Goal: Task Accomplishment & Management: Manage account settings

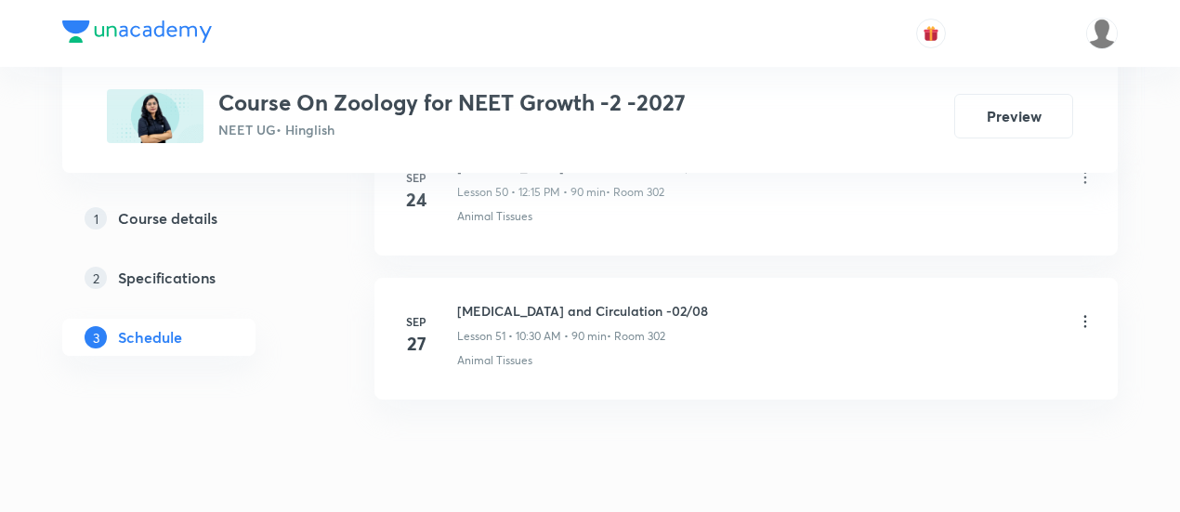
scroll to position [8264, 0]
drag, startPoint x: 455, startPoint y: 267, endPoint x: 684, endPoint y: 259, distance: 228.7
click at [684, 275] on li "Sep 27 Body fluids and Circulation -02/08 Lesson 51 • 10:30 AM • 90 min • Room …" at bounding box center [745, 336] width 743 height 122
copy h6 "Body fluids and Circulation -02/08"
click at [685, 275] on li "Sep 27 Body fluids and Circulation -02/08 Lesson 51 • 10:30 AM • 90 min • Room …" at bounding box center [745, 336] width 743 height 122
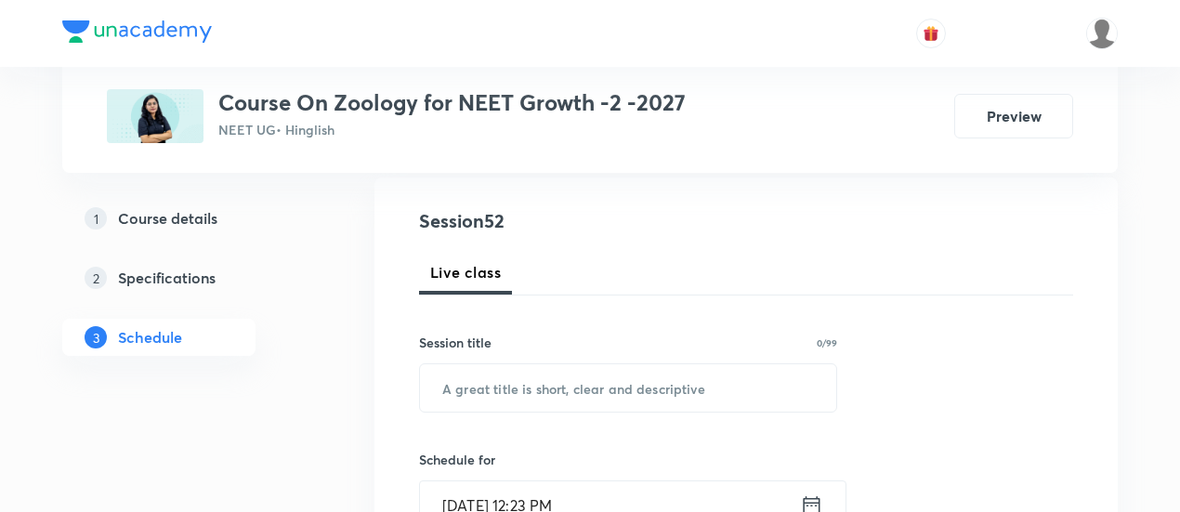
scroll to position [235, 0]
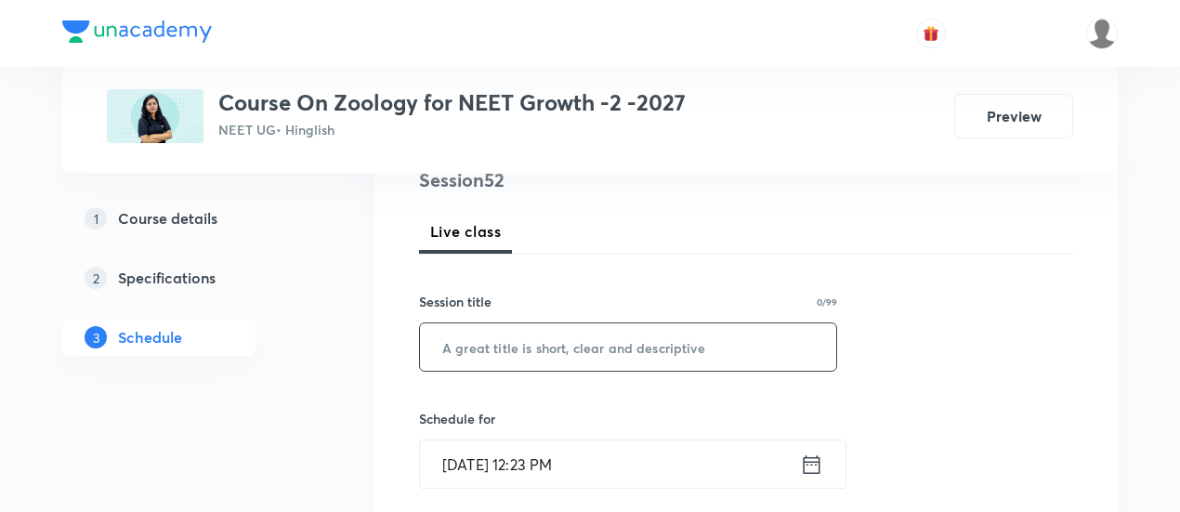
click at [601, 350] on input "text" at bounding box center [628, 346] width 416 height 47
paste input "Body fluids and Circulation -02/08"
click at [656, 343] on input "Body fluids and Circulation -02/08" at bounding box center [628, 346] width 416 height 47
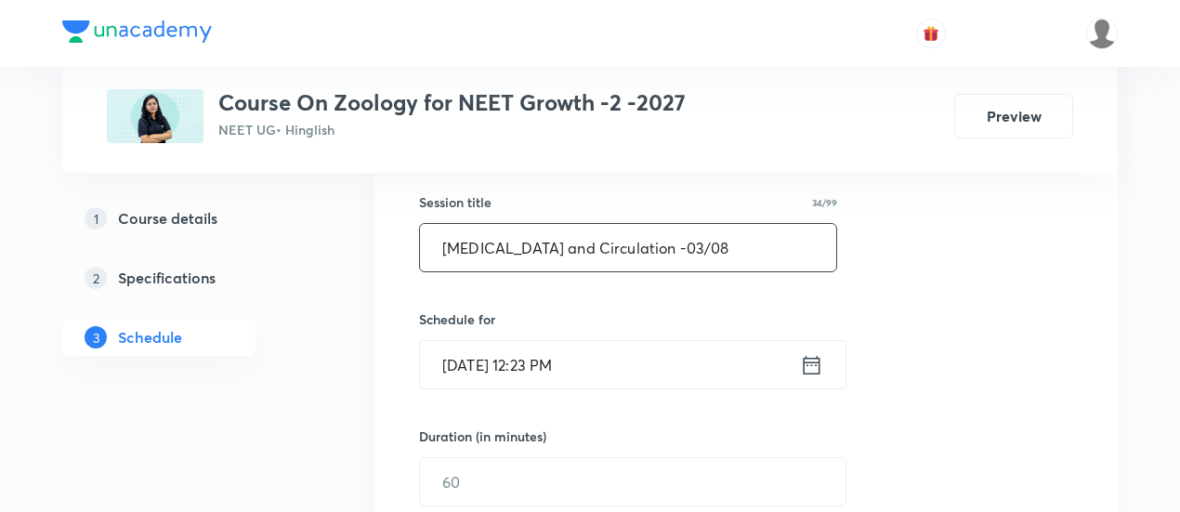
scroll to position [347, 0]
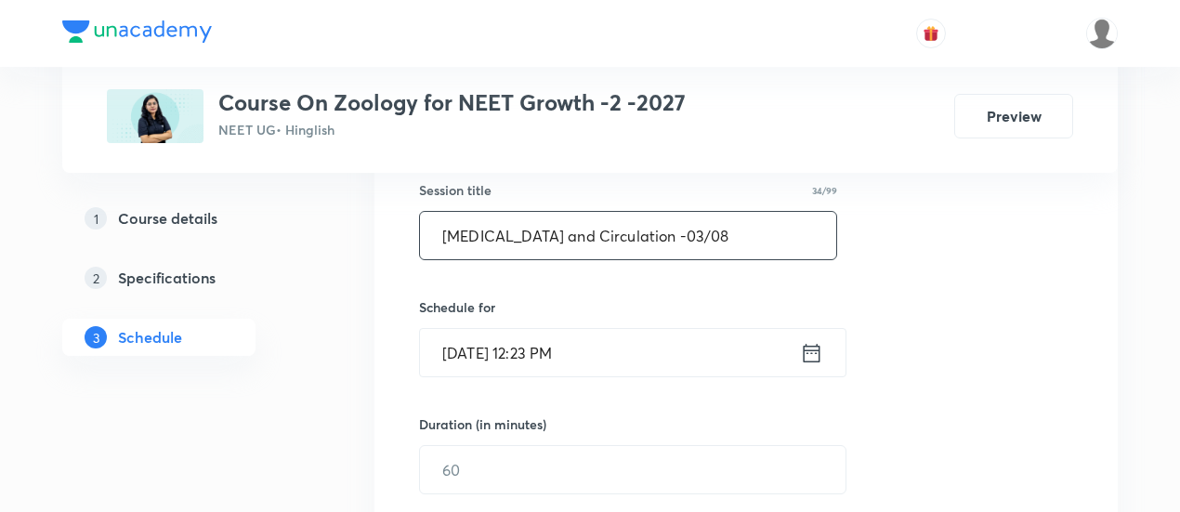
type input "Body fluids and Circulation -03/08"
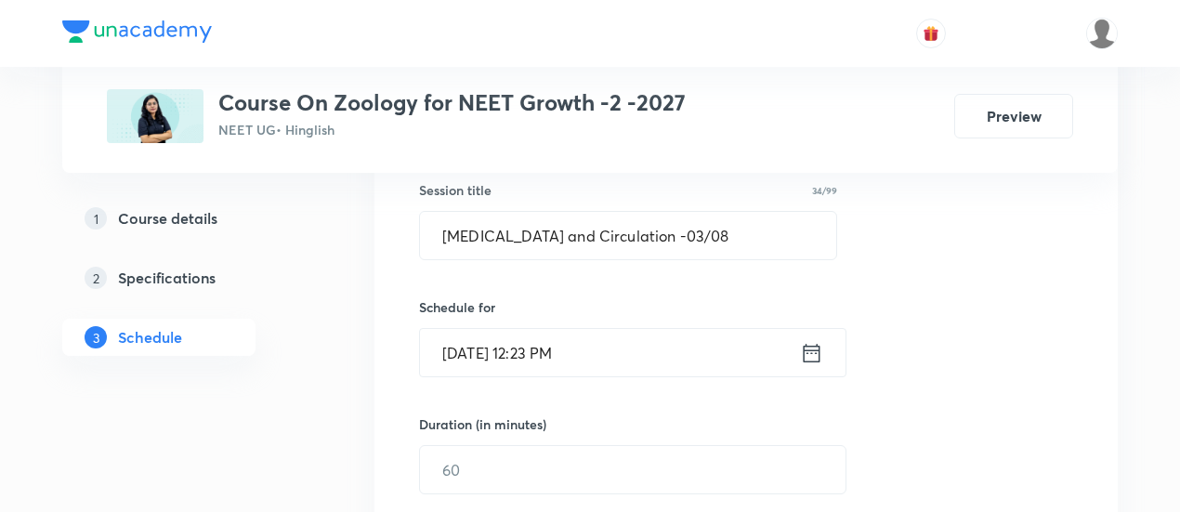
click at [814, 348] on icon at bounding box center [812, 352] width 17 height 19
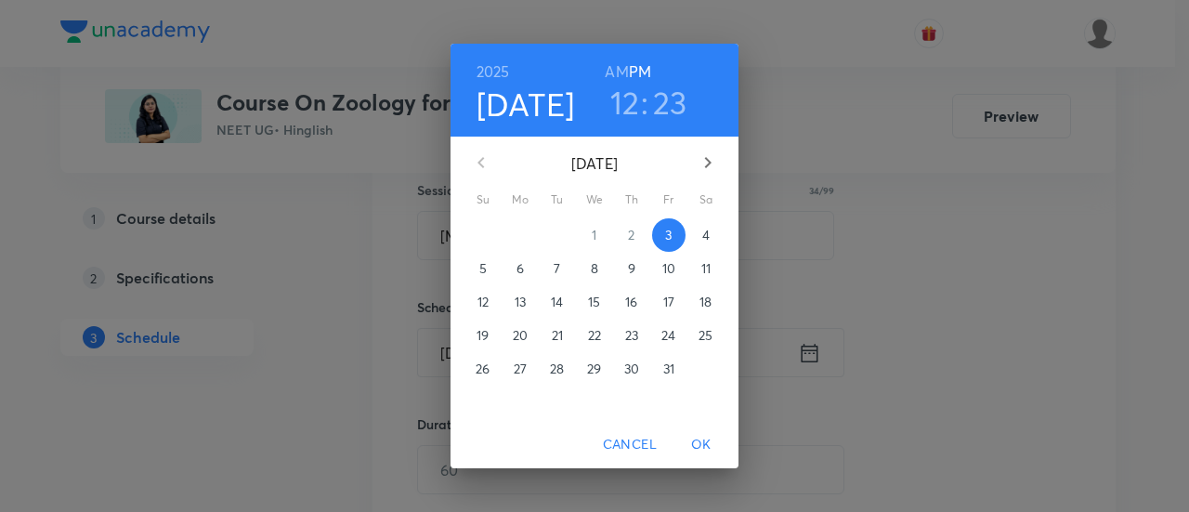
click at [708, 235] on p "4" at bounding box center [705, 235] width 7 height 19
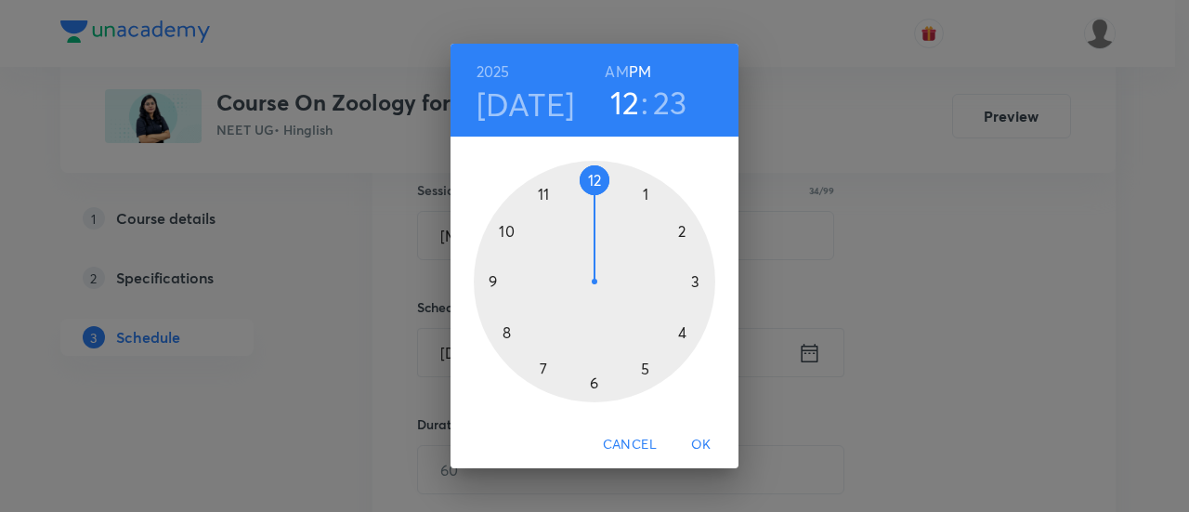
click at [616, 68] on h6 "AM" at bounding box center [616, 72] width 23 height 26
click at [507, 229] on div at bounding box center [595, 282] width 242 height 242
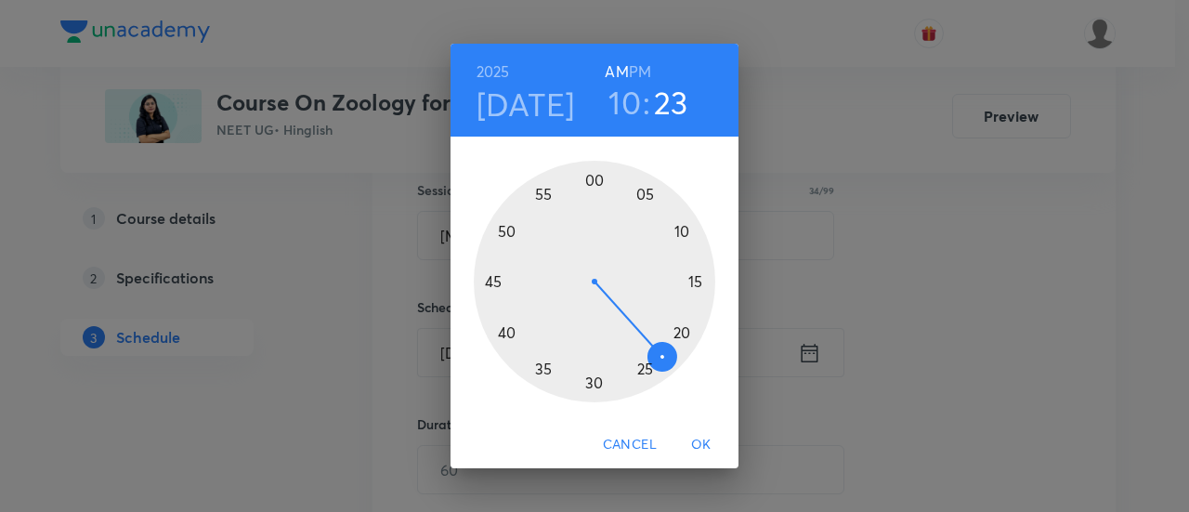
click at [596, 385] on div at bounding box center [595, 282] width 242 height 242
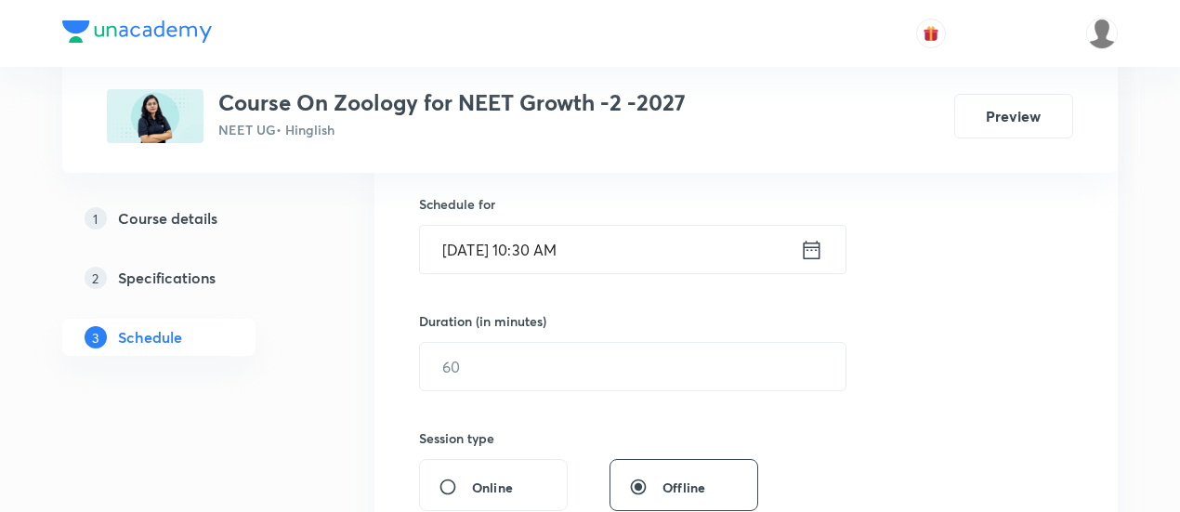
scroll to position [474, 0]
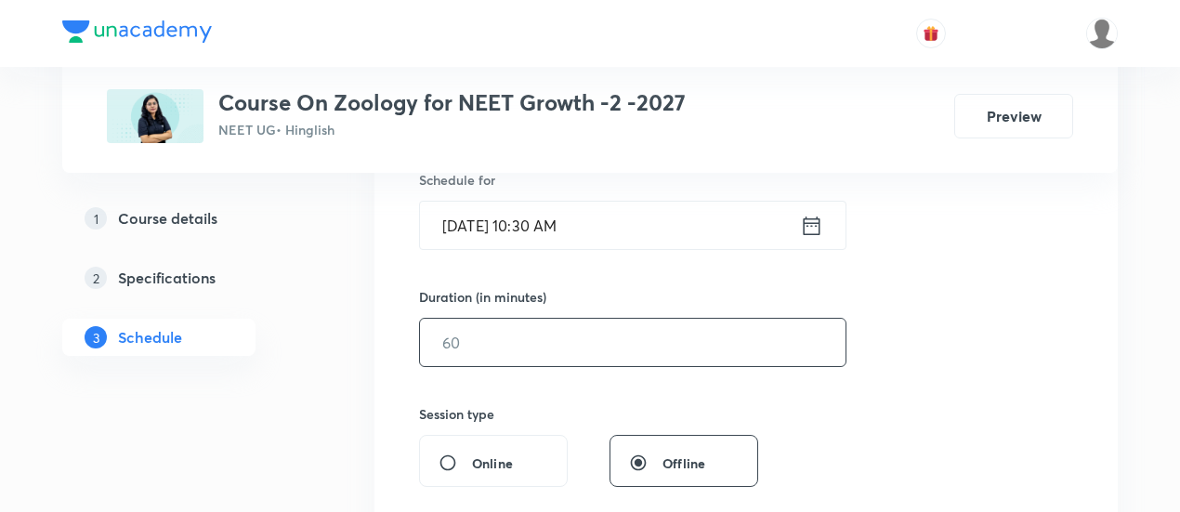
click at [727, 340] on input "text" at bounding box center [633, 342] width 426 height 47
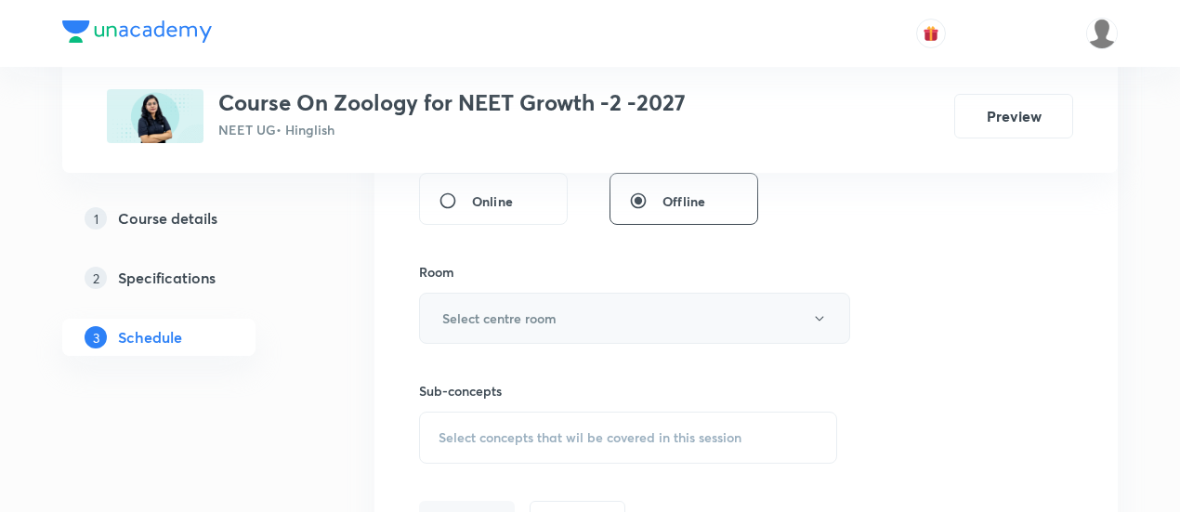
scroll to position [740, 0]
type input "90"
click at [597, 315] on button "Select centre room" at bounding box center [634, 314] width 431 height 51
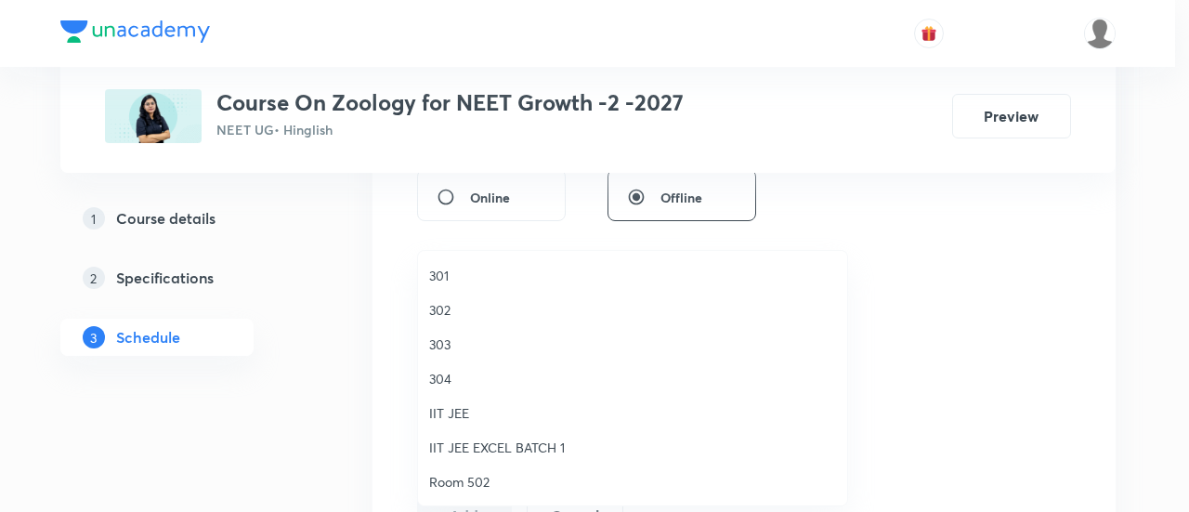
click at [471, 307] on span "302" at bounding box center [632, 310] width 407 height 20
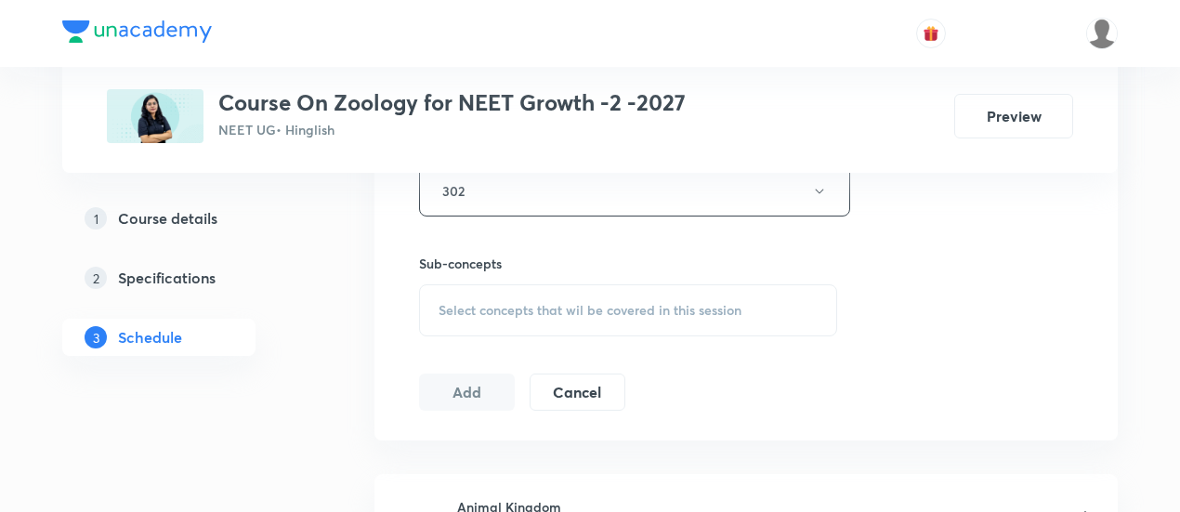
scroll to position [867, 0]
click at [548, 306] on span "Select concepts that wil be covered in this session" at bounding box center [590, 306] width 303 height 15
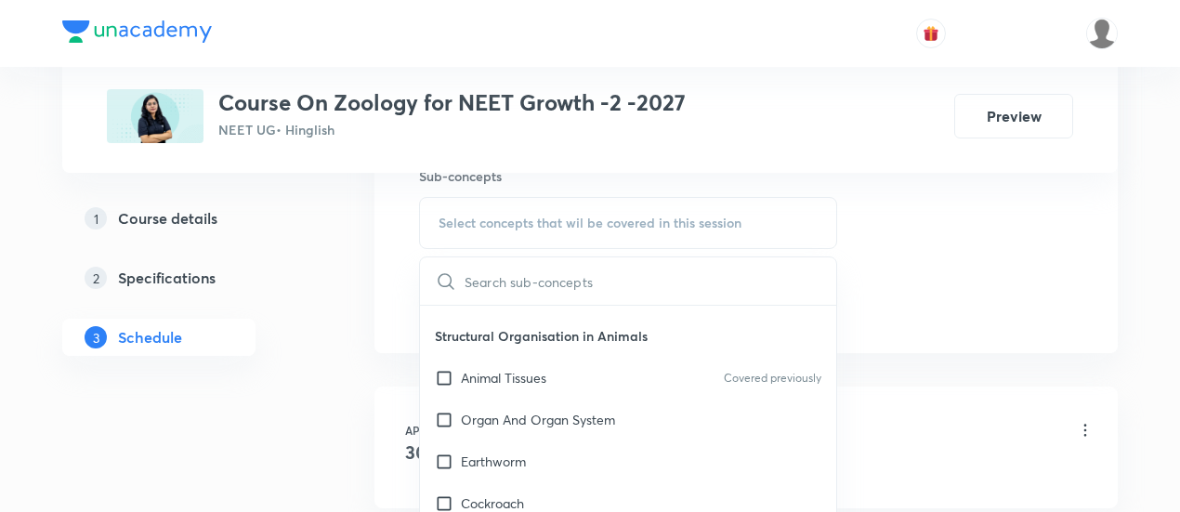
scroll to position [753, 0]
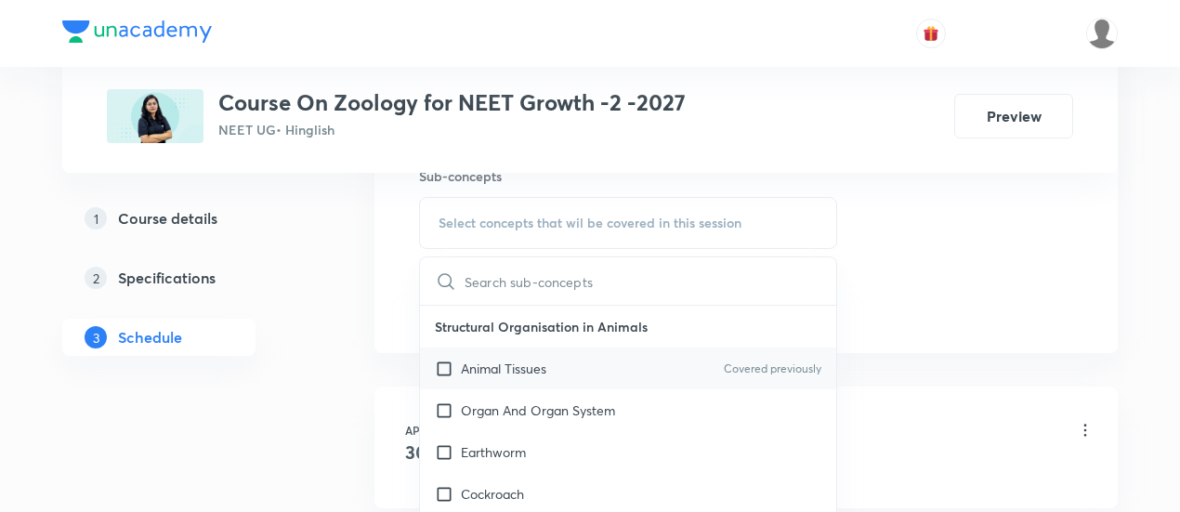
click at [512, 378] on p "Animal Tissues" at bounding box center [503, 369] width 85 height 20
checkbox input "true"
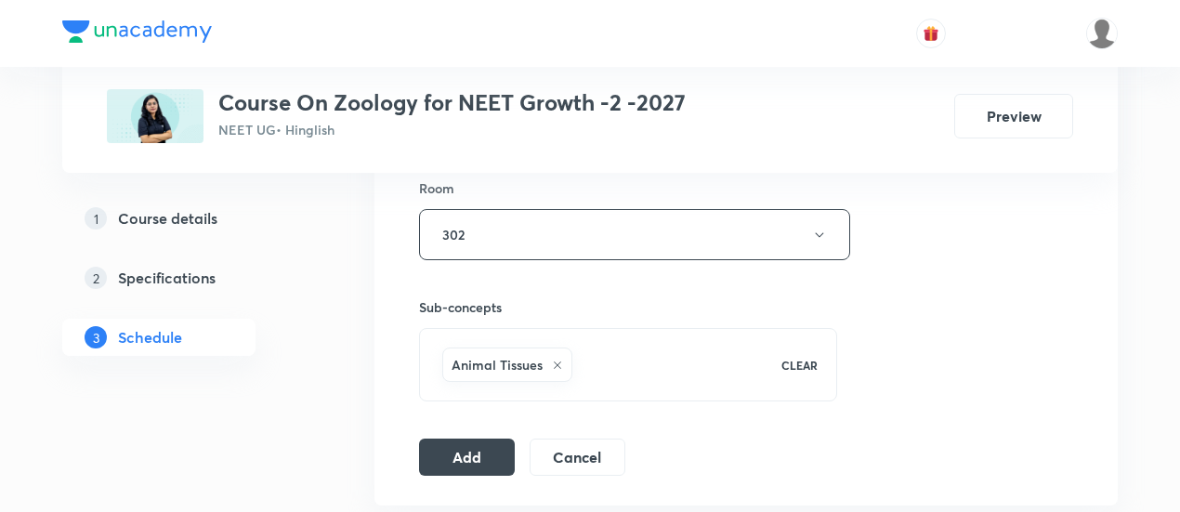
scroll to position [821, 0]
click at [460, 451] on button "Add" at bounding box center [467, 454] width 96 height 37
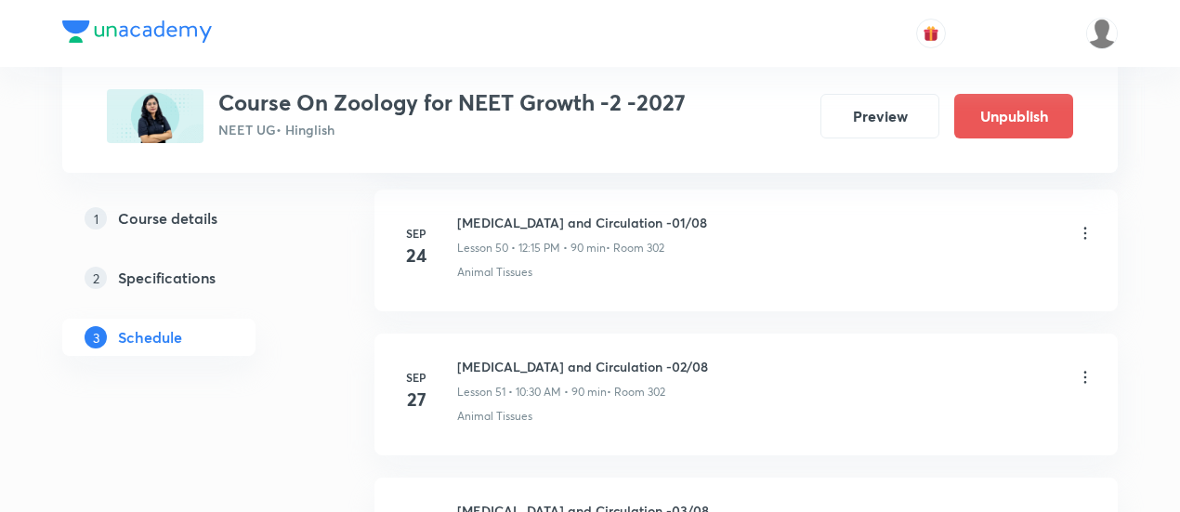
scroll to position [7581, 0]
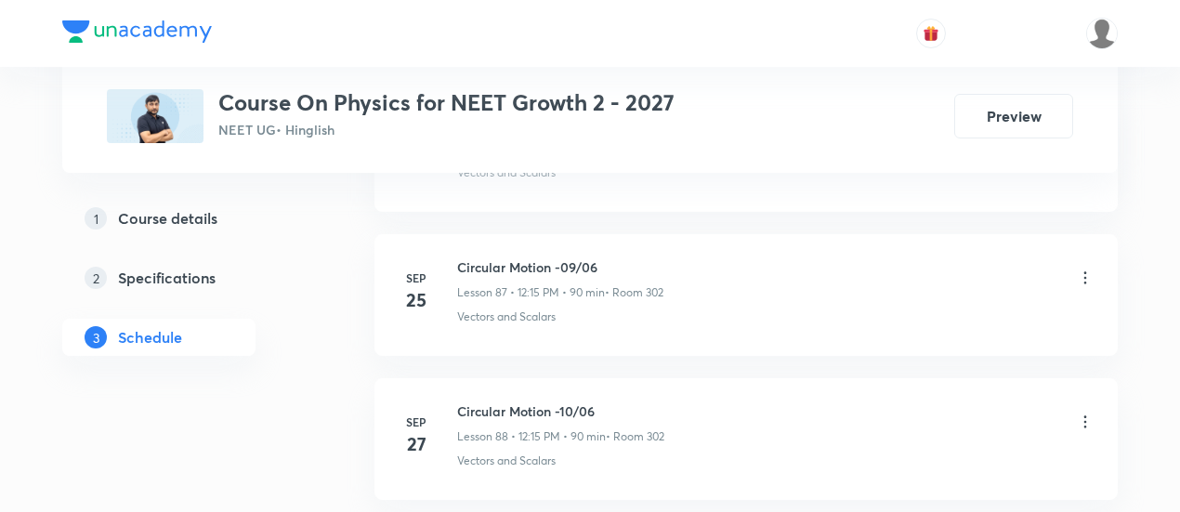
scroll to position [13594, 0]
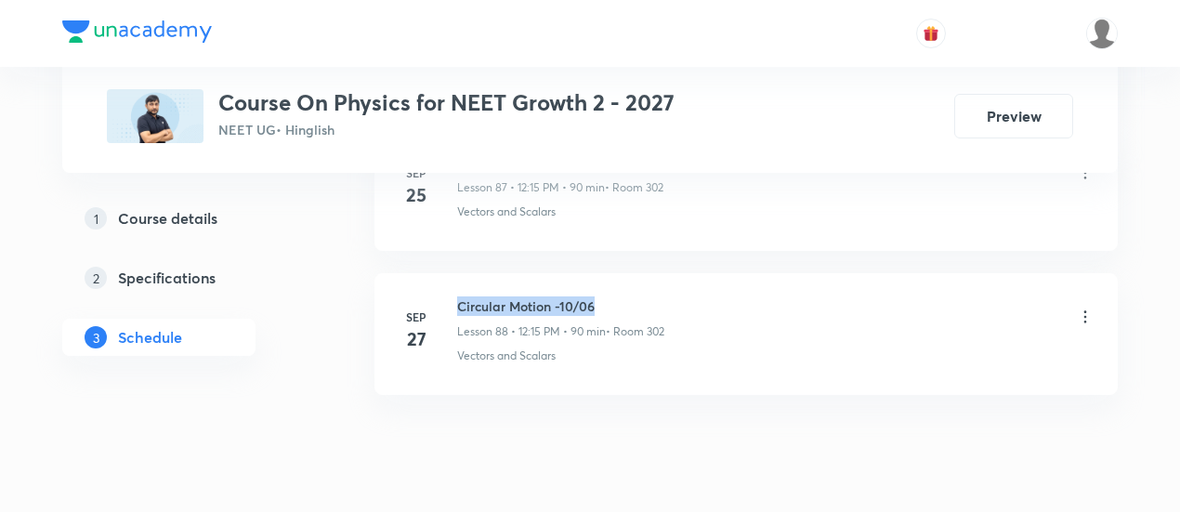
drag, startPoint x: 457, startPoint y: 244, endPoint x: 637, endPoint y: 244, distance: 180.3
click at [637, 296] on h6 "Circular Motion -10/06" at bounding box center [560, 306] width 207 height 20
copy h6 "Circular Motion -10/06"
click at [637, 296] on h6 "Circular Motion -10/06" at bounding box center [560, 306] width 207 height 20
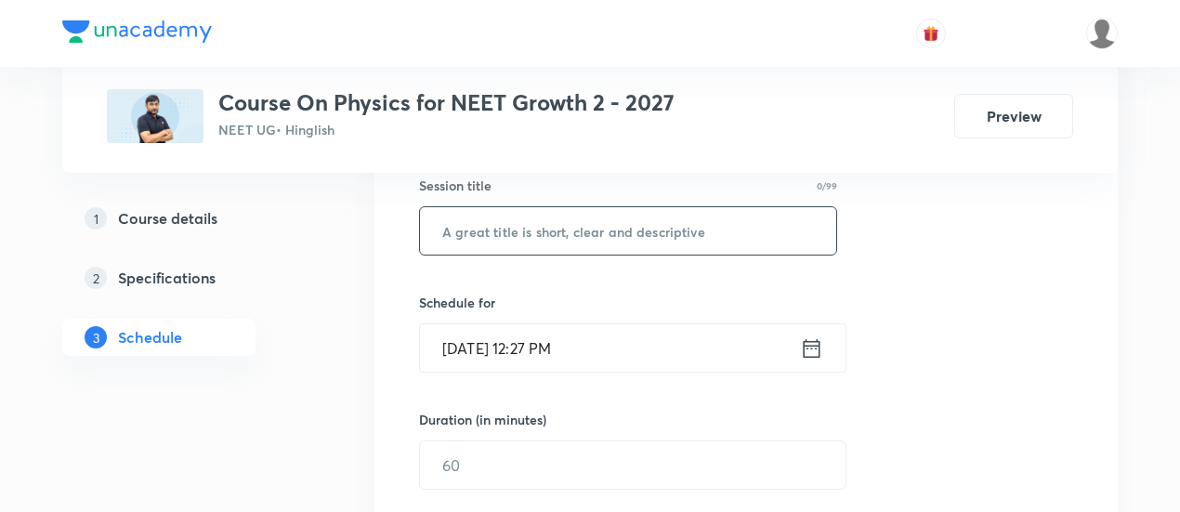
scroll to position [353, 0]
click at [604, 228] on input "text" at bounding box center [628, 228] width 416 height 47
paste input "Circular Motion -10/06"
click at [572, 222] on input "Circular Motion -10/06" at bounding box center [628, 228] width 416 height 47
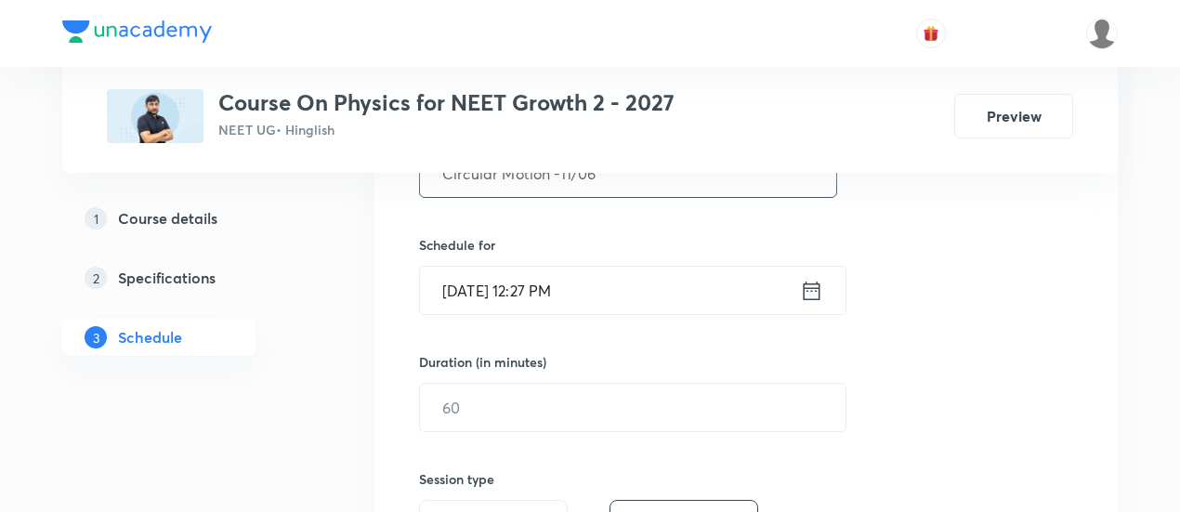
scroll to position [412, 0]
type input "Circular Motion -11/06"
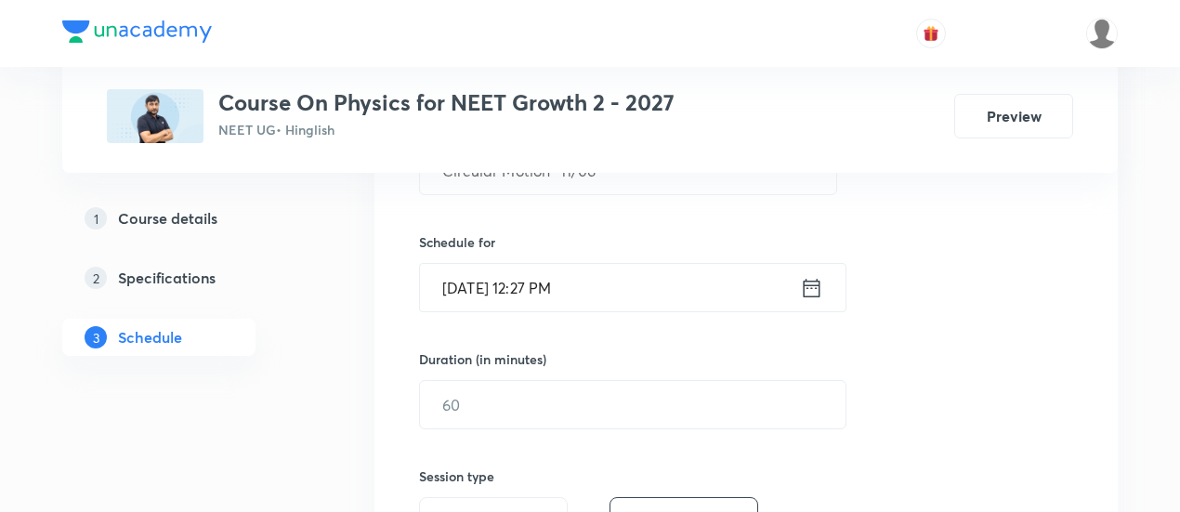
click at [812, 291] on icon at bounding box center [811, 288] width 23 height 26
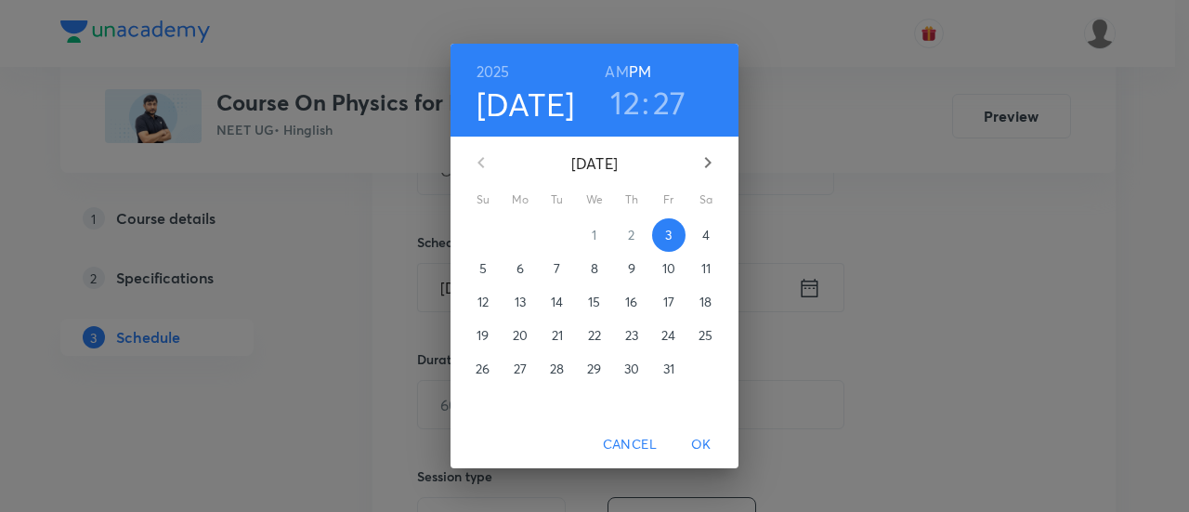
click at [708, 232] on p "4" at bounding box center [705, 235] width 7 height 19
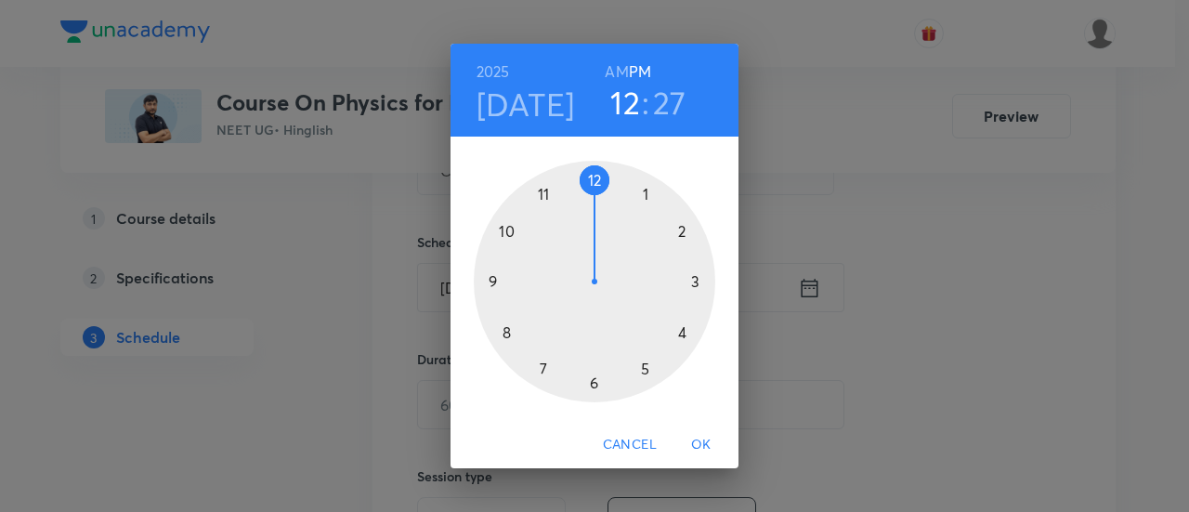
click at [595, 177] on div at bounding box center [595, 282] width 242 height 242
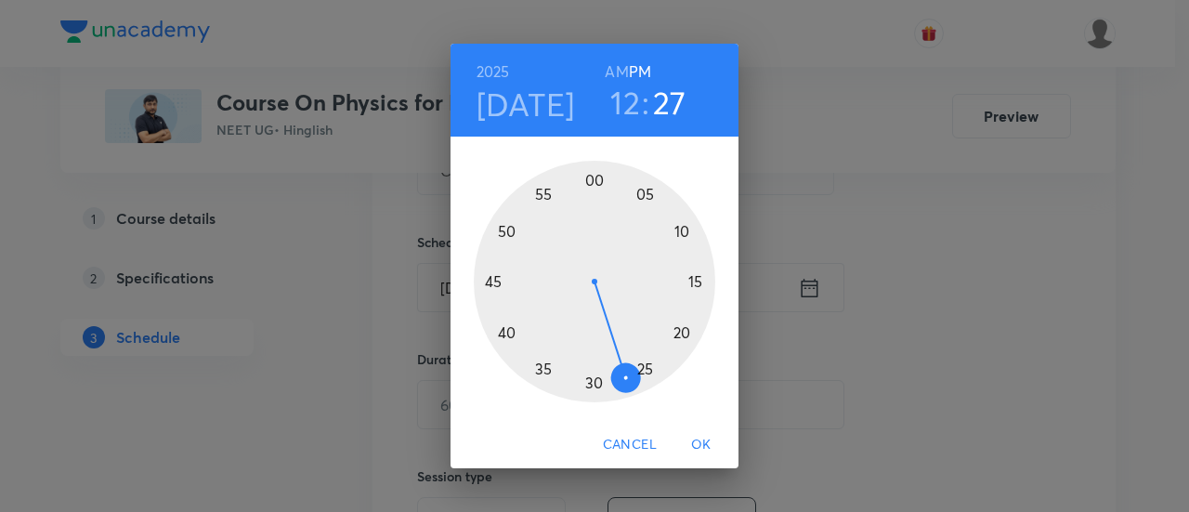
click at [695, 283] on div at bounding box center [595, 282] width 242 height 242
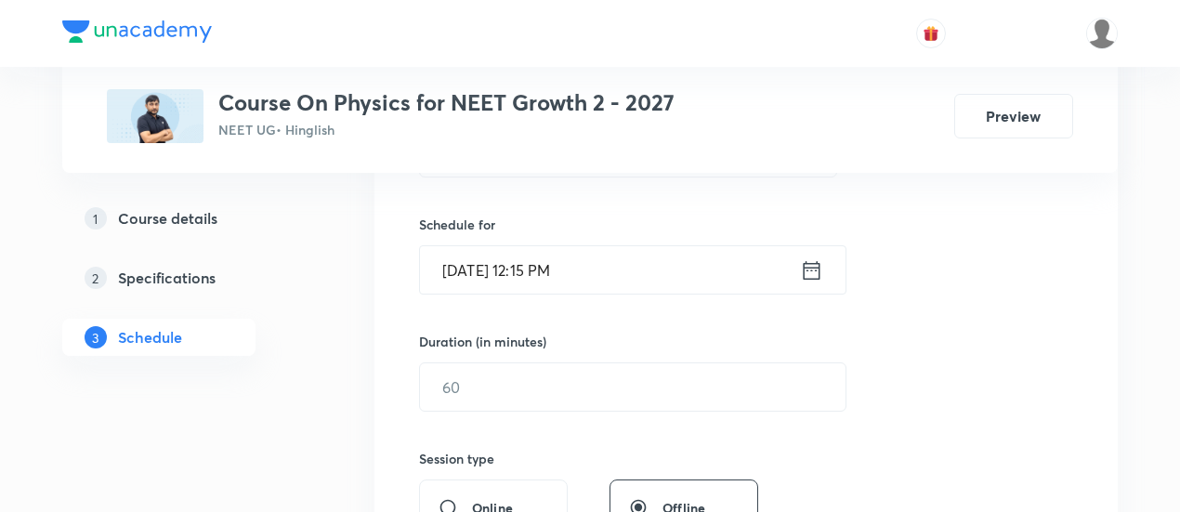
scroll to position [455, 0]
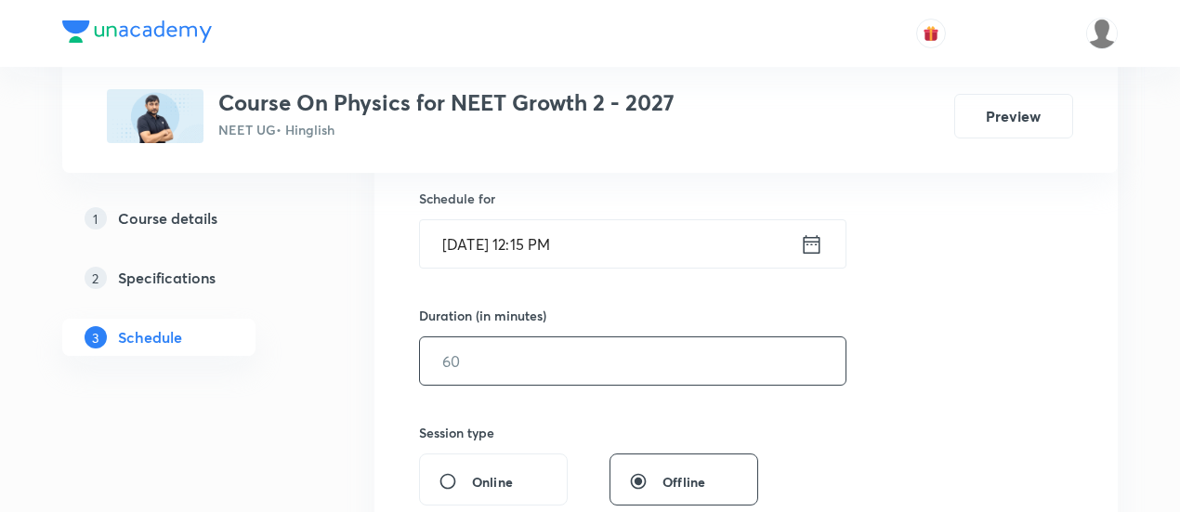
click at [694, 359] on input "text" at bounding box center [633, 360] width 426 height 47
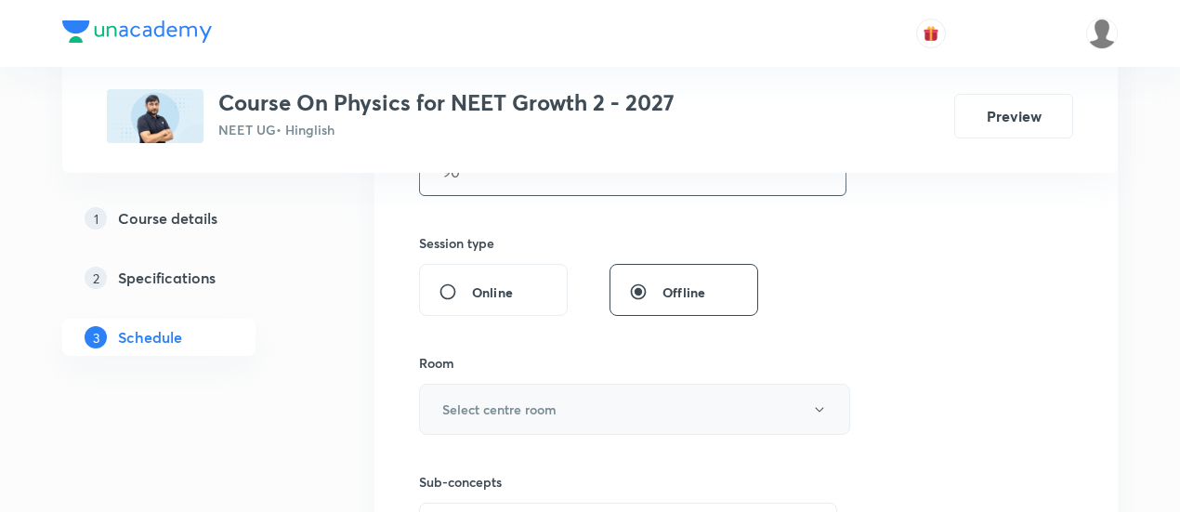
scroll to position [647, 0]
type input "90"
click at [530, 399] on h6 "Select centre room" at bounding box center [499, 408] width 114 height 20
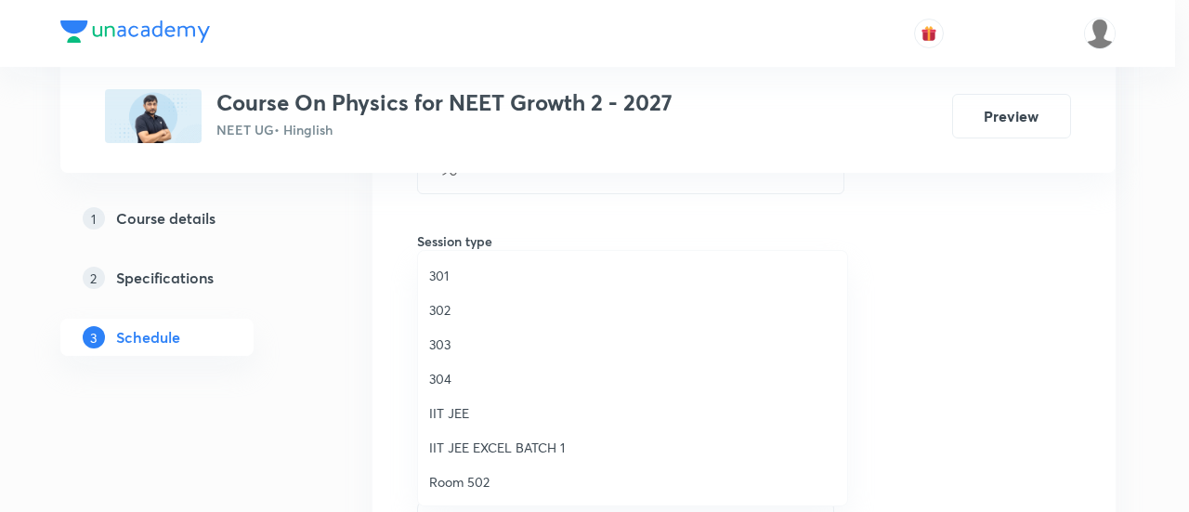
click at [448, 313] on span "302" at bounding box center [632, 310] width 407 height 20
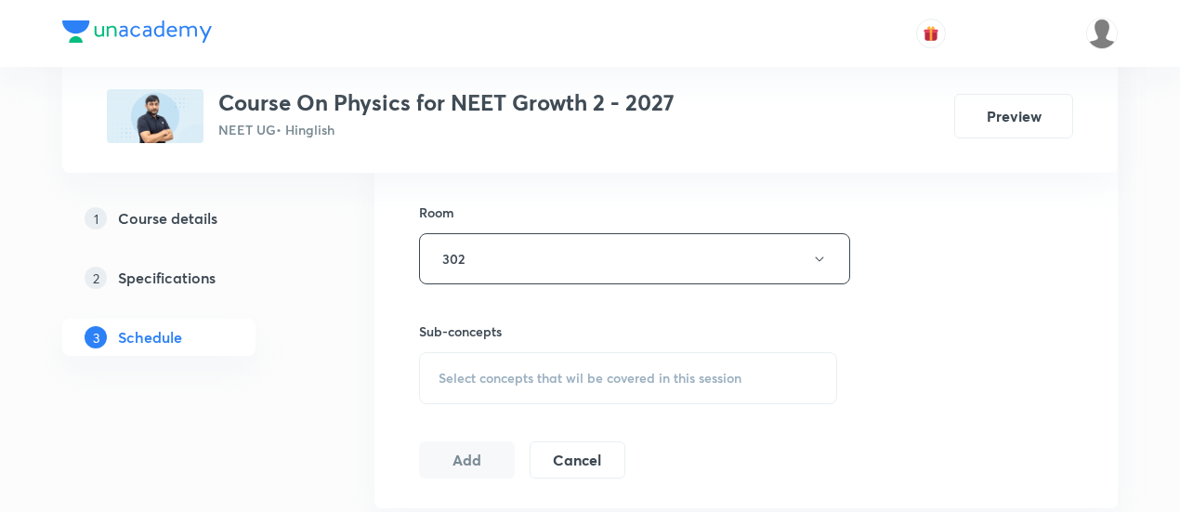
scroll to position [799, 0]
click at [589, 373] on span "Select concepts that wil be covered in this session" at bounding box center [590, 374] width 303 height 15
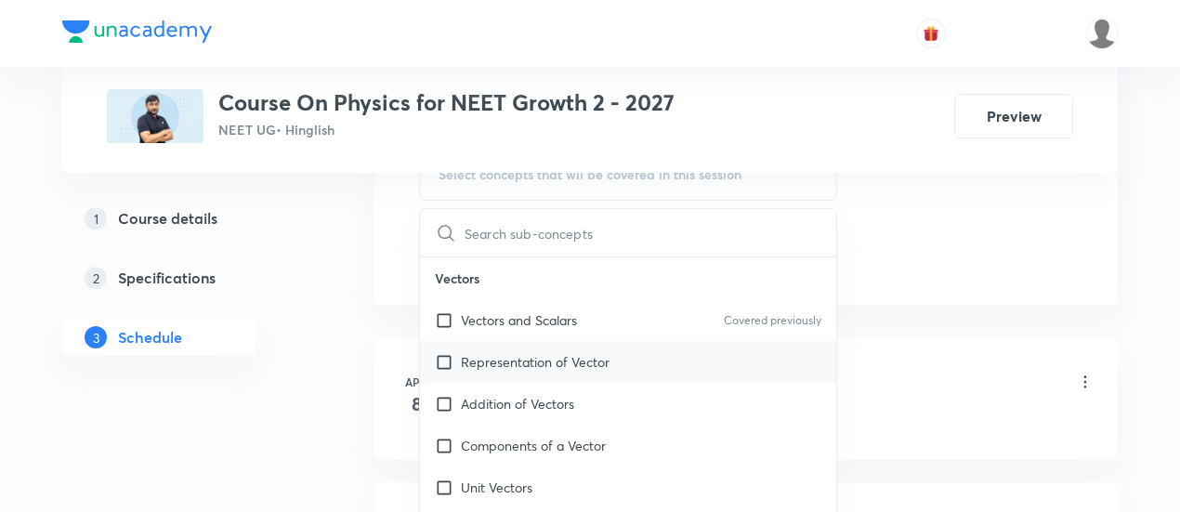
scroll to position [1000, 0]
click at [539, 314] on p "Vectors and Scalars" at bounding box center [519, 319] width 116 height 20
checkbox input "true"
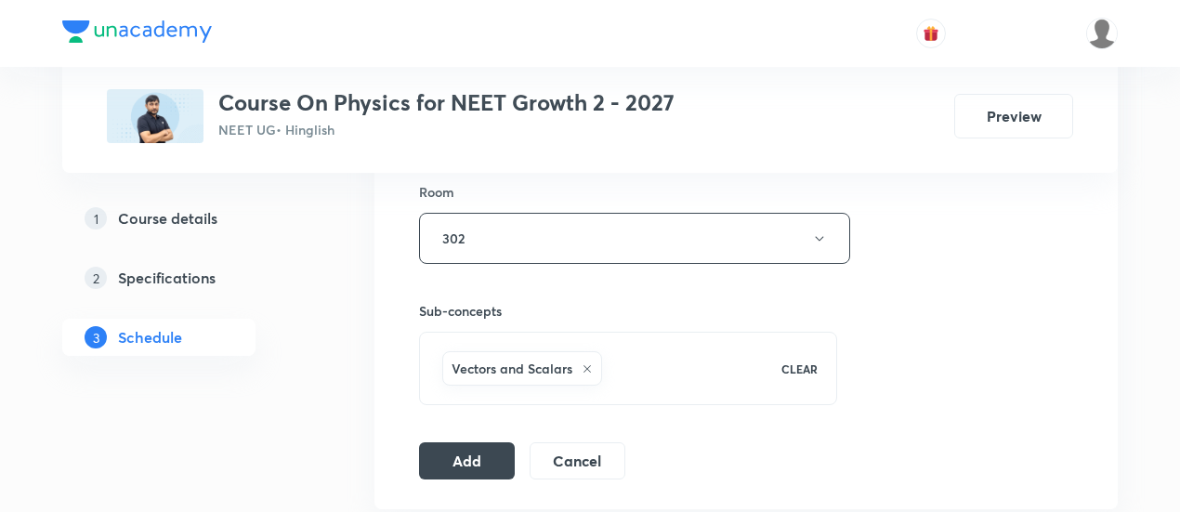
scroll to position [821, 0]
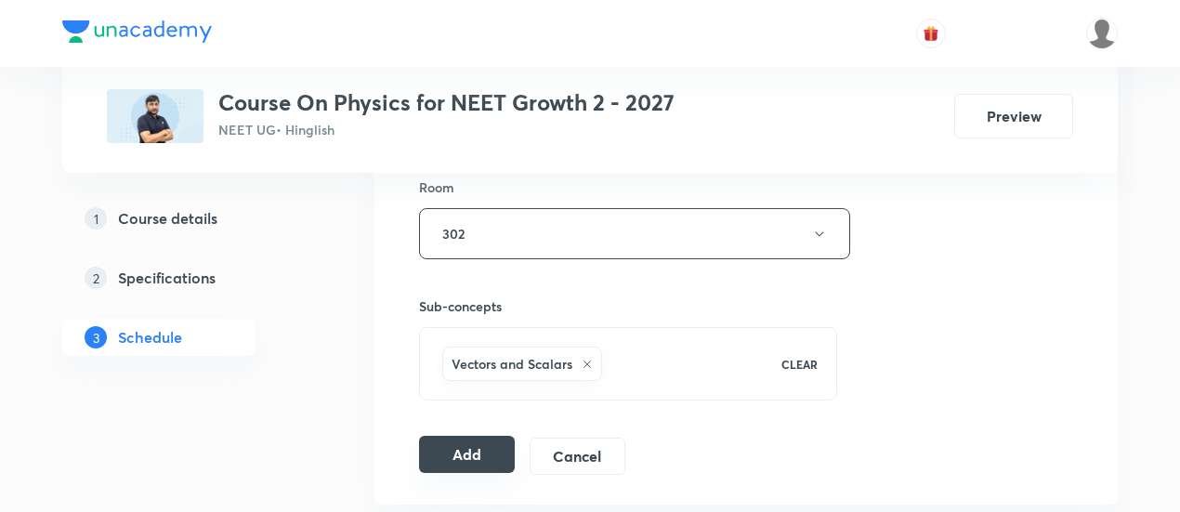
click at [449, 443] on button "Add" at bounding box center [467, 454] width 96 height 37
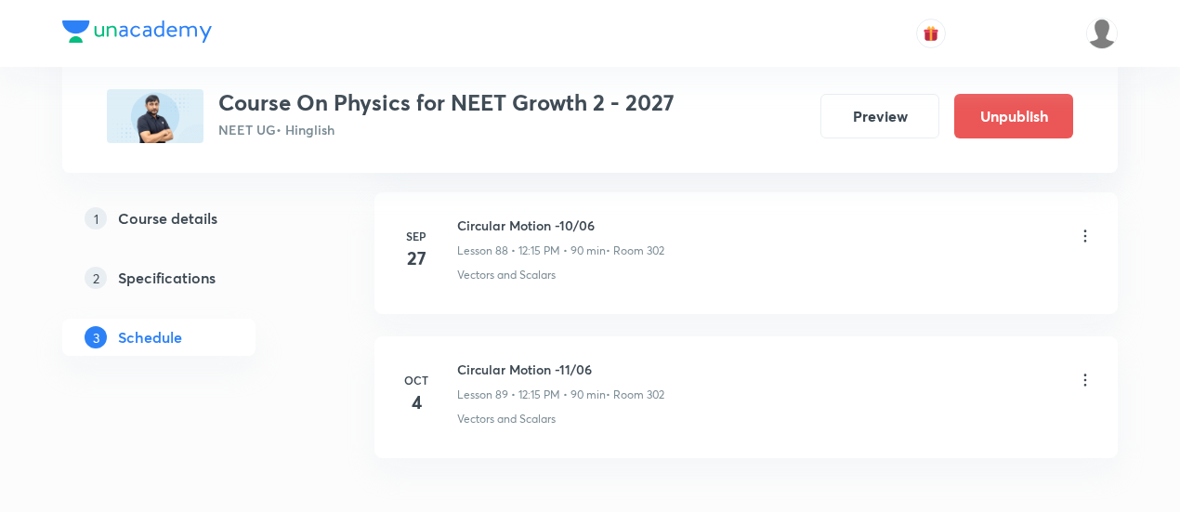
scroll to position [12886, 0]
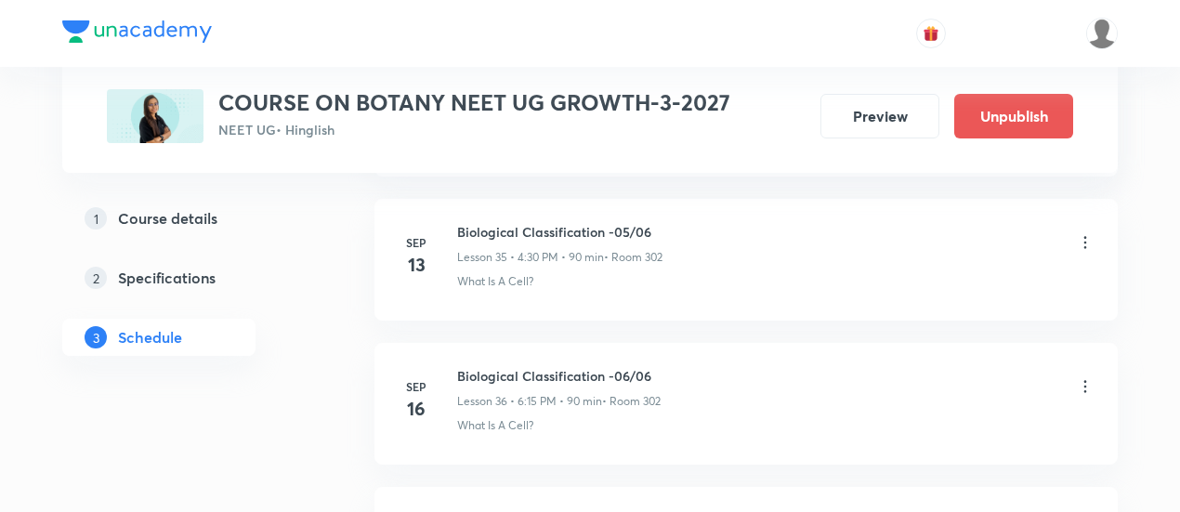
scroll to position [6568, 0]
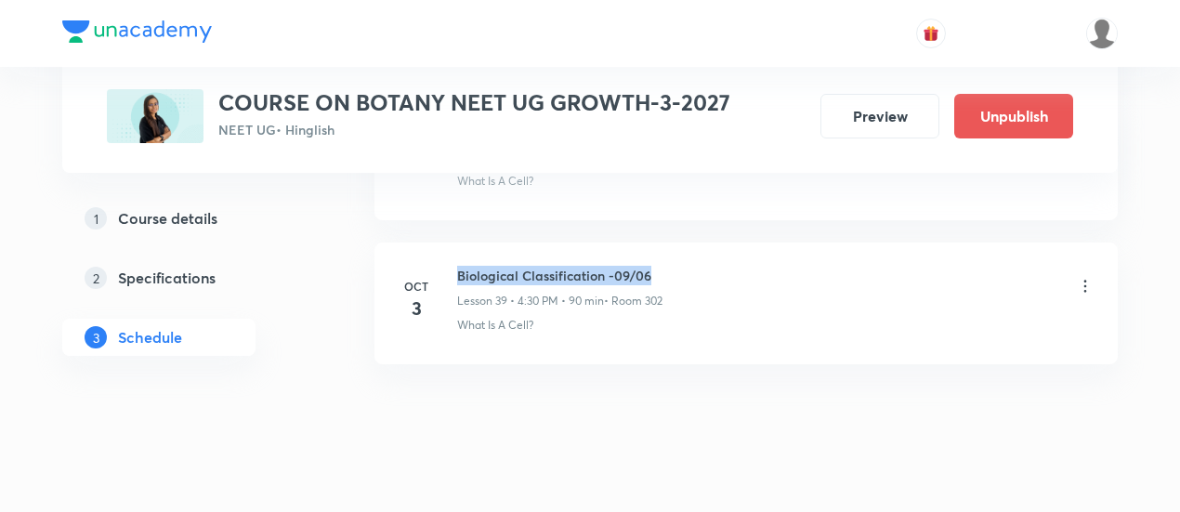
drag, startPoint x: 458, startPoint y: 245, endPoint x: 691, endPoint y: 247, distance: 233.2
click at [691, 266] on div "Biological Classification -09/06 Lesson 39 • 4:30 PM • 90 min • Room 302" at bounding box center [775, 288] width 637 height 44
copy h6 "Biological Classification -09/06"
click at [691, 266] on div "Biological Classification -09/06 Lesson 39 • 4:30 PM • 90 min • Room 302" at bounding box center [775, 288] width 637 height 44
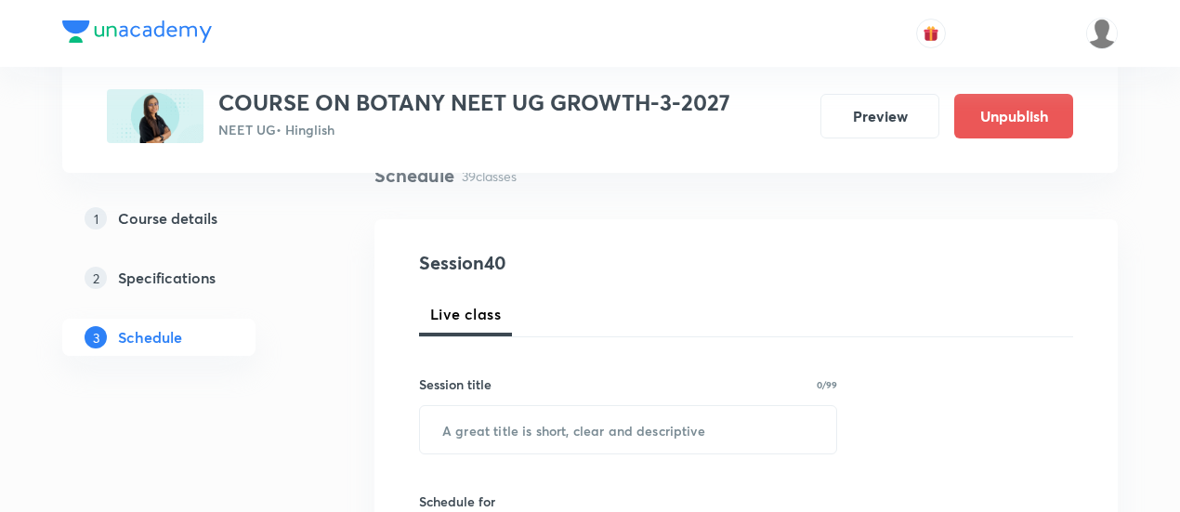
scroll to position [214, 0]
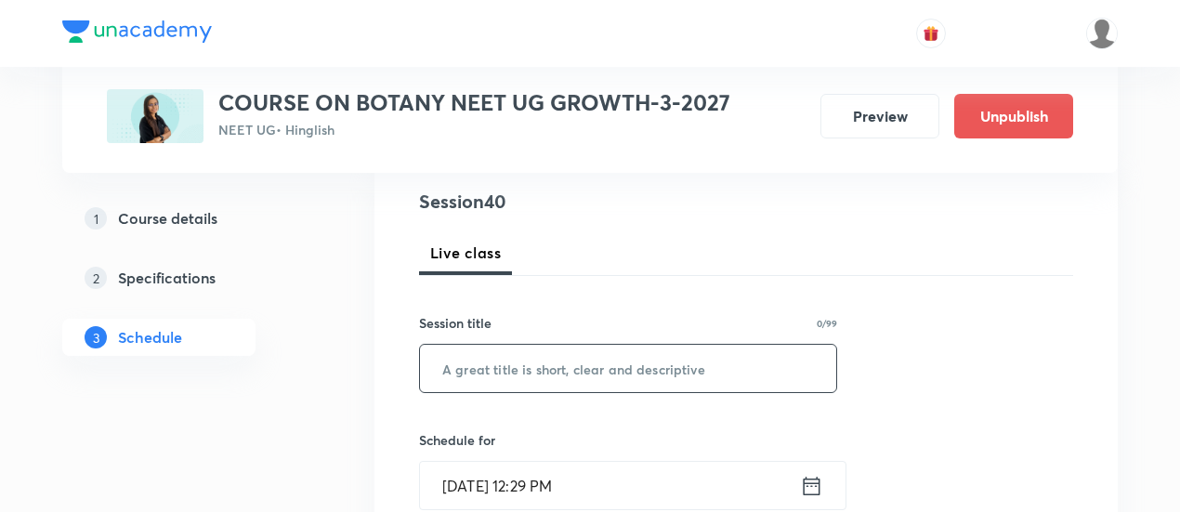
click at [578, 367] on input "text" at bounding box center [628, 368] width 416 height 47
paste input "Biological Classification -09/06"
click at [635, 361] on input "Biological Classification -09/06" at bounding box center [628, 368] width 416 height 47
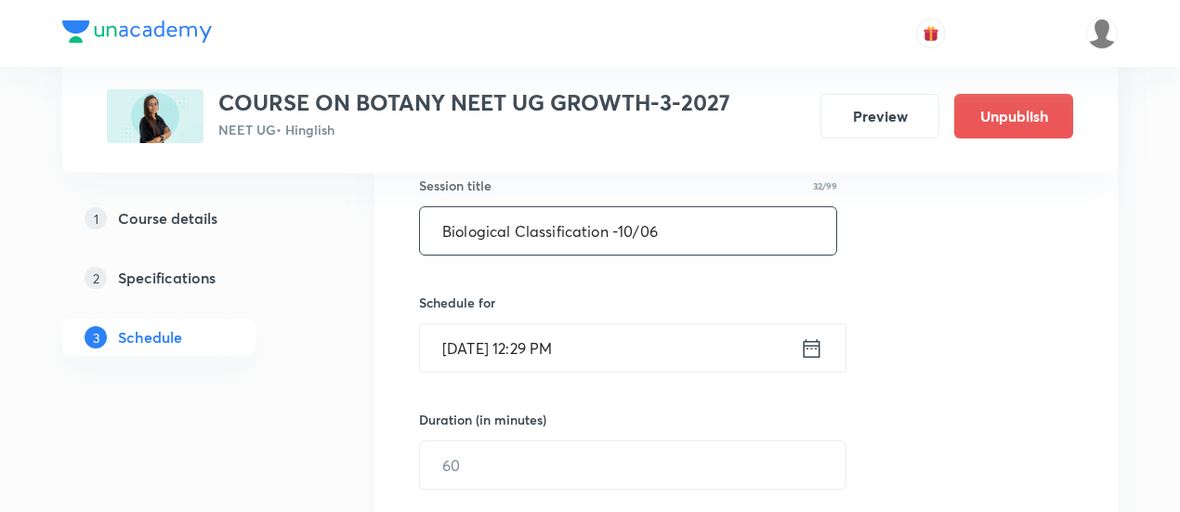
scroll to position [353, 0]
type input "Biological Classification -10/06"
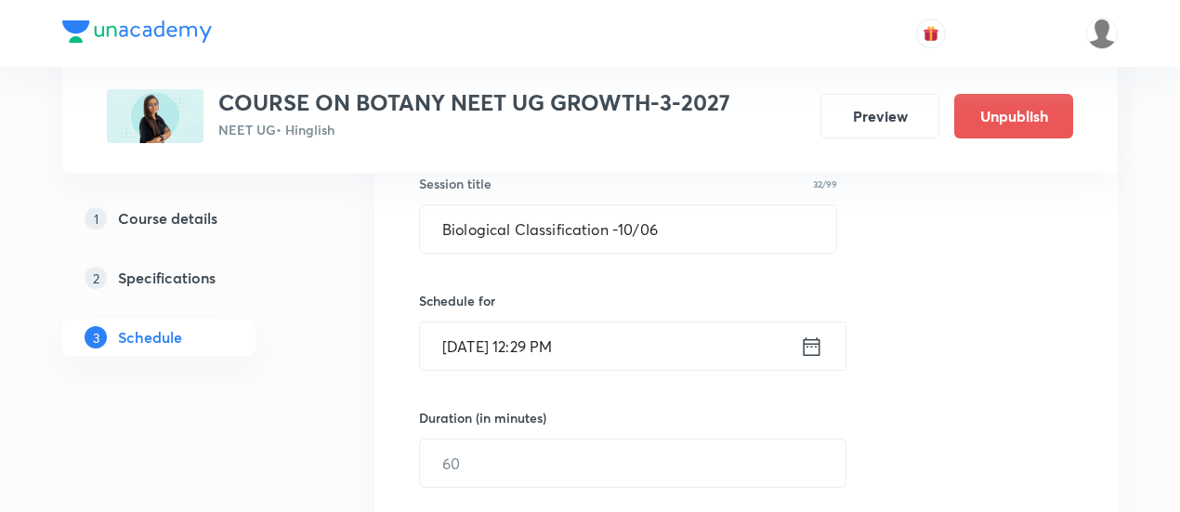
click at [807, 345] on icon at bounding box center [812, 345] width 17 height 19
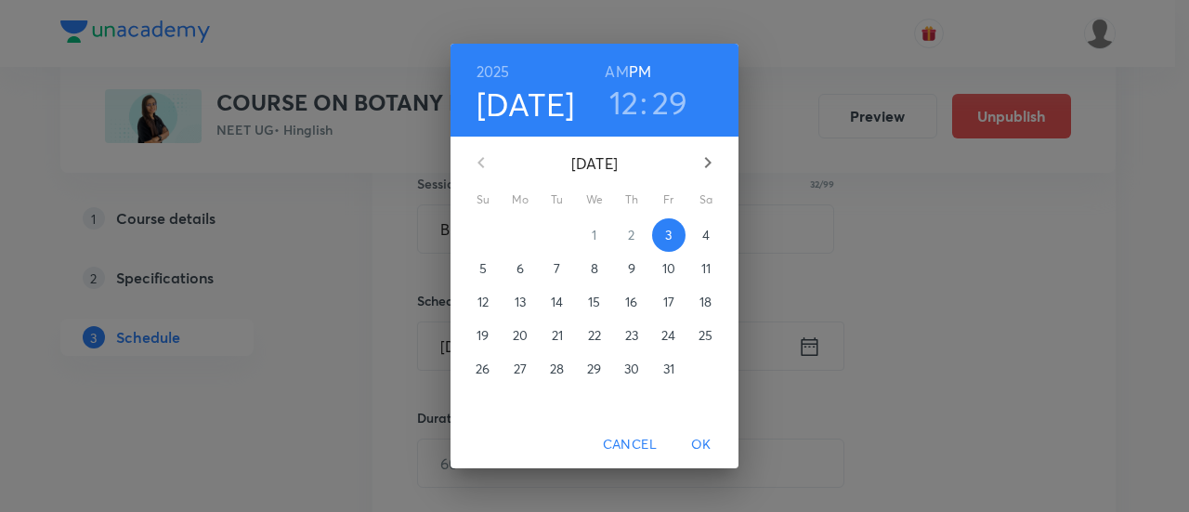
click at [705, 231] on p "4" at bounding box center [705, 235] width 7 height 19
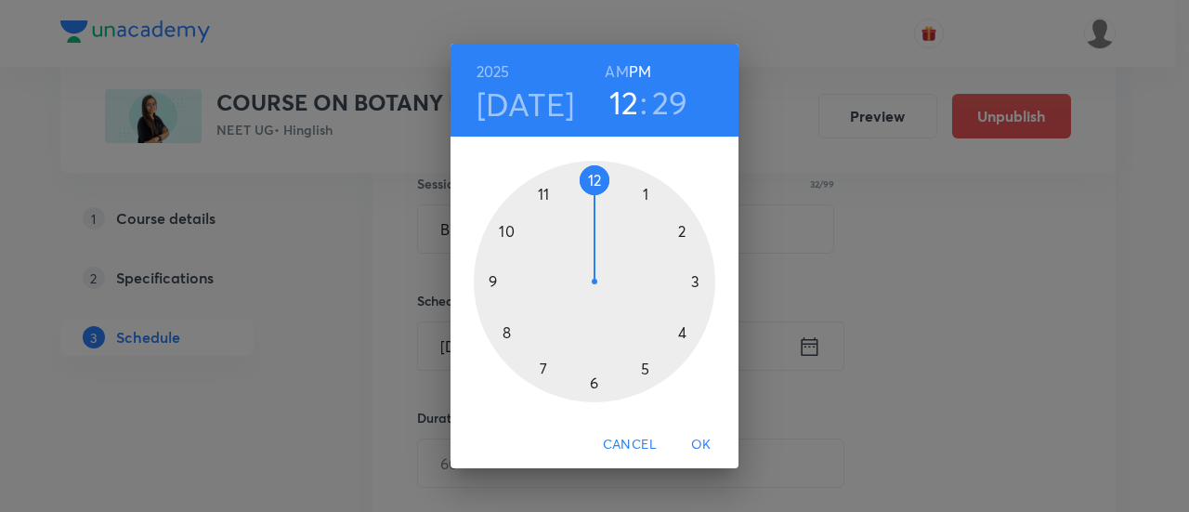
click at [680, 335] on div at bounding box center [595, 282] width 242 height 242
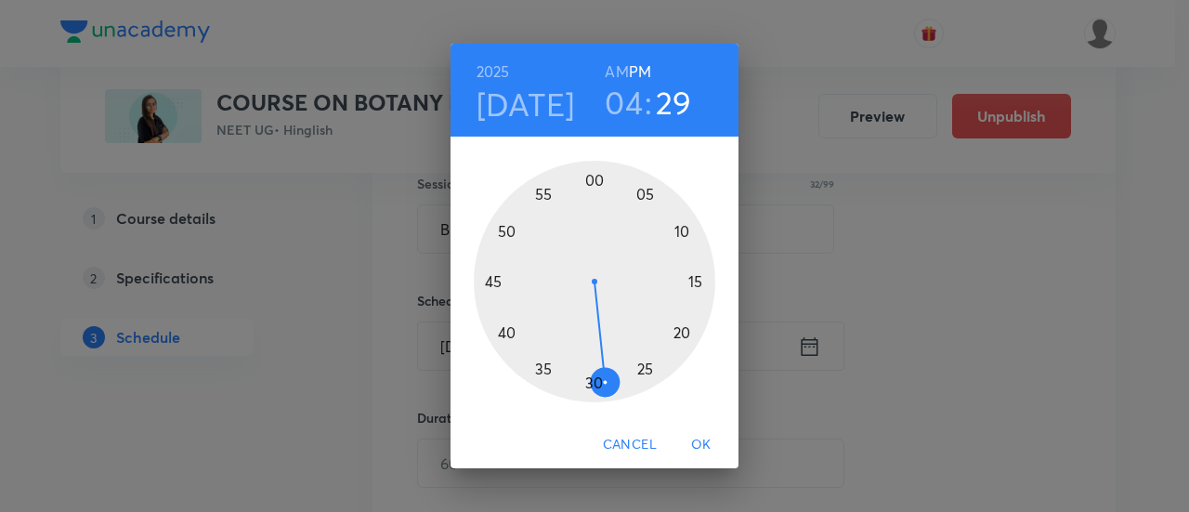
click at [597, 382] on div at bounding box center [595, 282] width 242 height 242
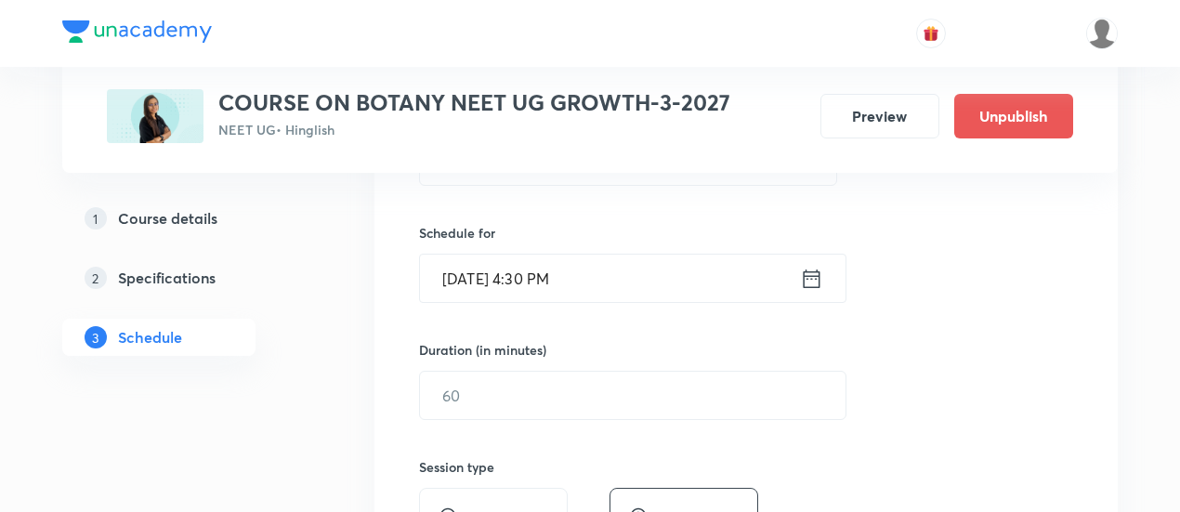
scroll to position [430, 0]
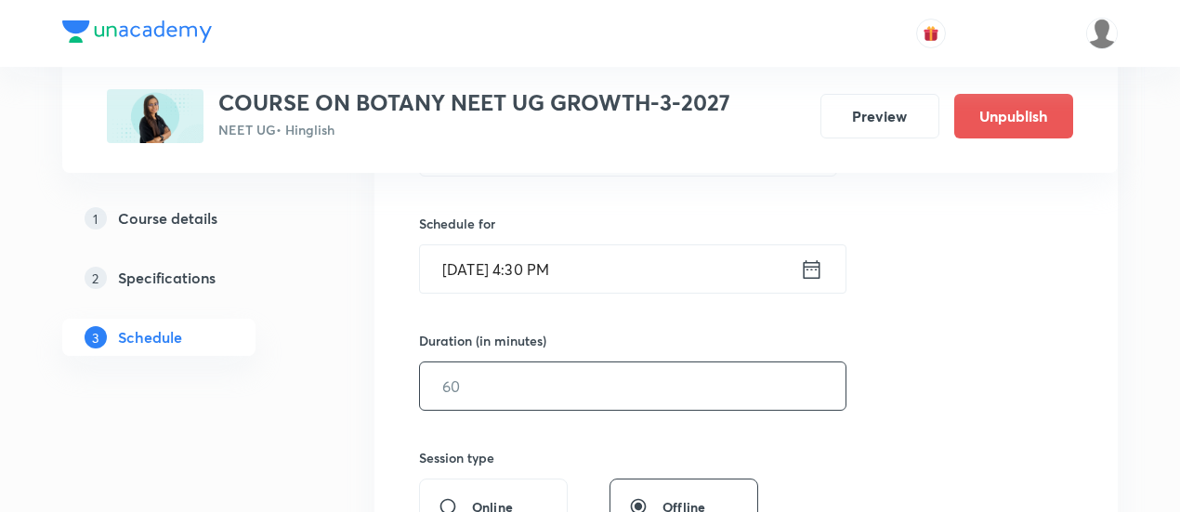
click at [747, 399] on input "text" at bounding box center [633, 385] width 426 height 47
type input "0"
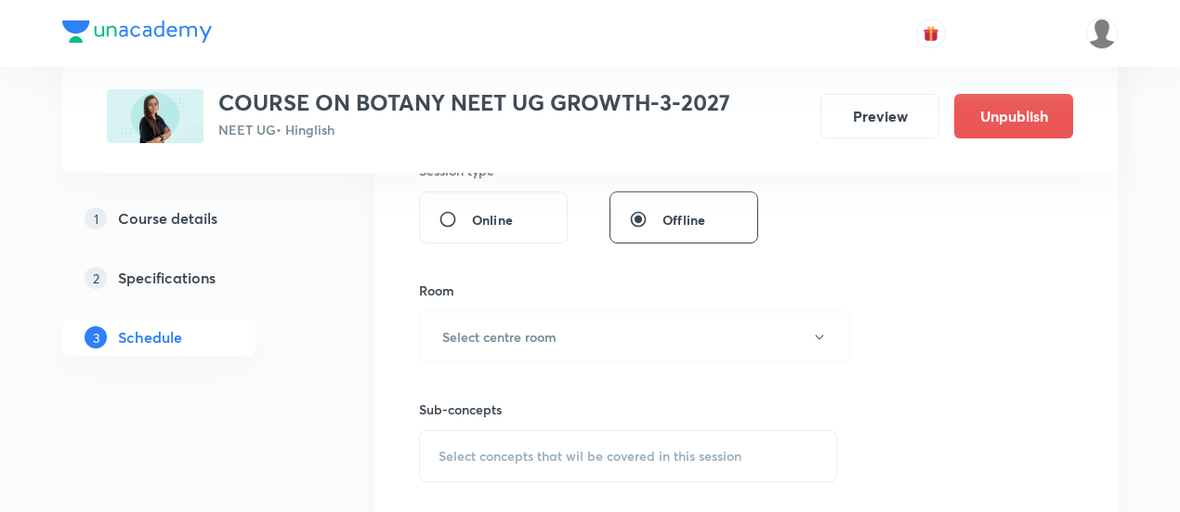
scroll to position [718, 0]
type input "90"
click at [632, 341] on button "Select centre room" at bounding box center [634, 335] width 431 height 51
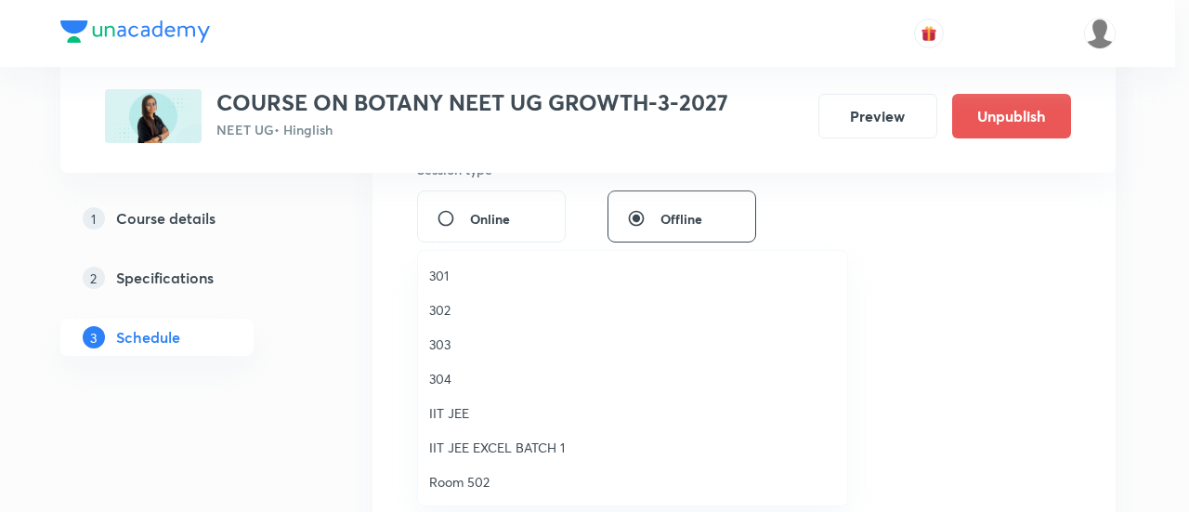
click at [470, 315] on span "302" at bounding box center [632, 310] width 407 height 20
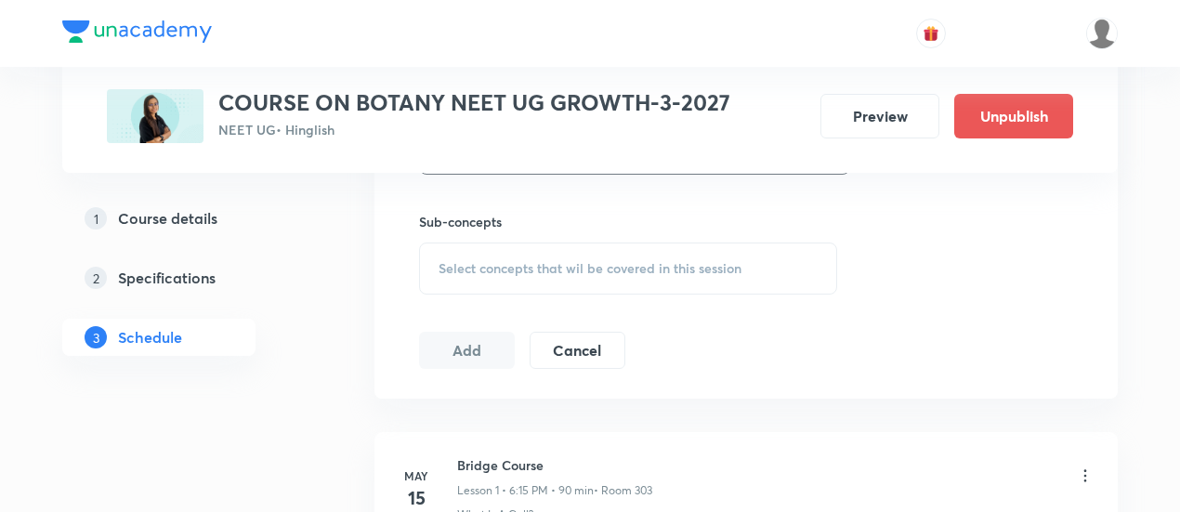
scroll to position [944, 0]
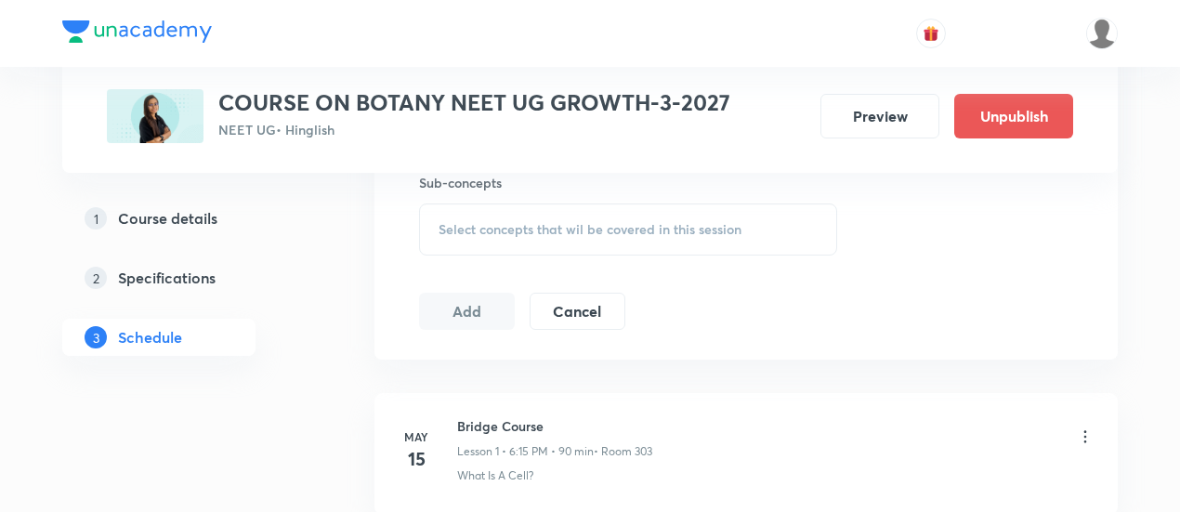
click at [652, 222] on span "Select concepts that wil be covered in this session" at bounding box center [590, 229] width 303 height 15
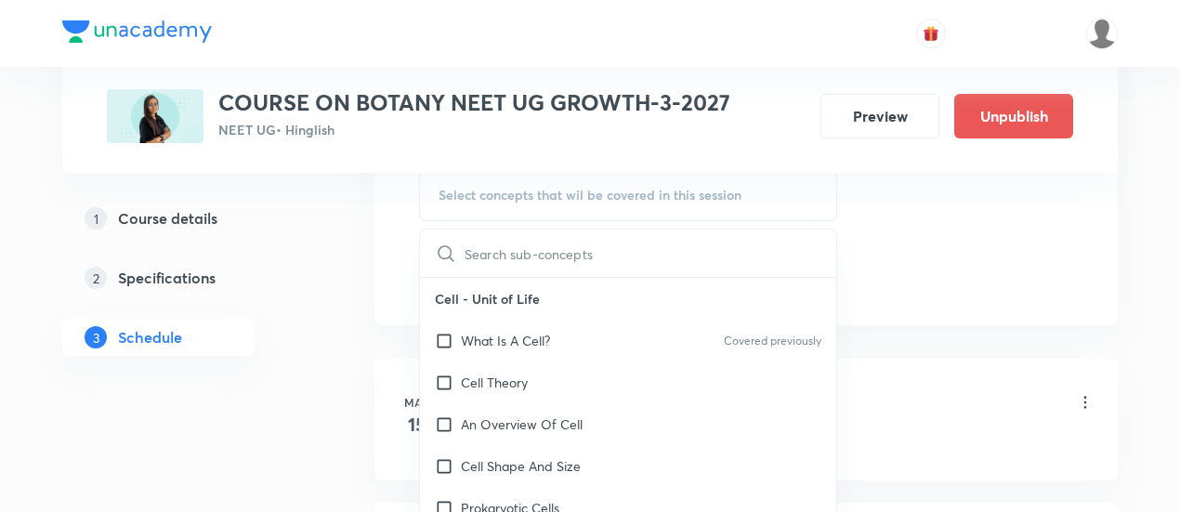
scroll to position [1065, 0]
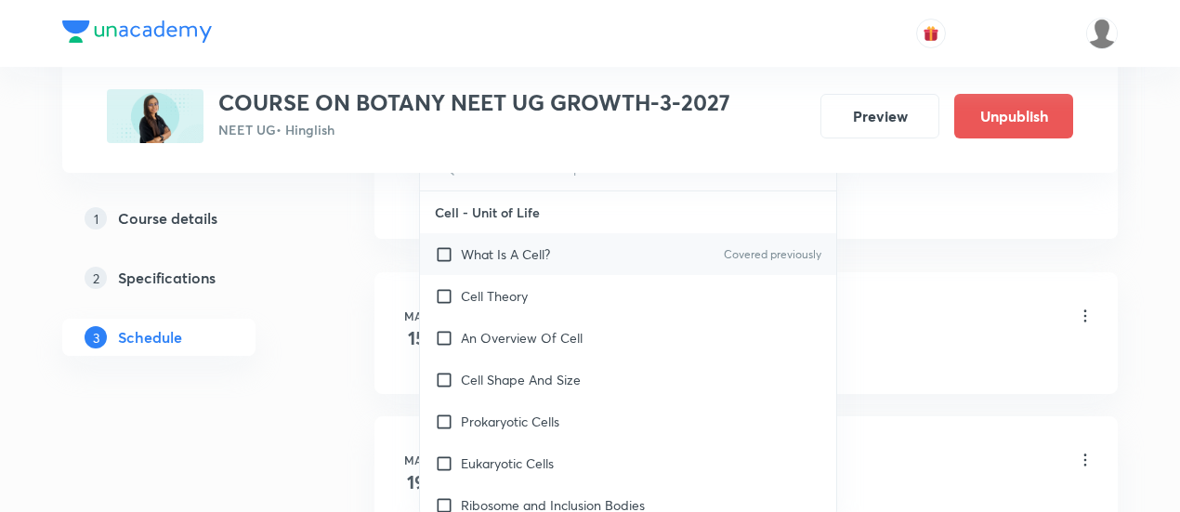
click at [541, 254] on p "What Is A Cell?" at bounding box center [505, 254] width 89 height 20
checkbox input "true"
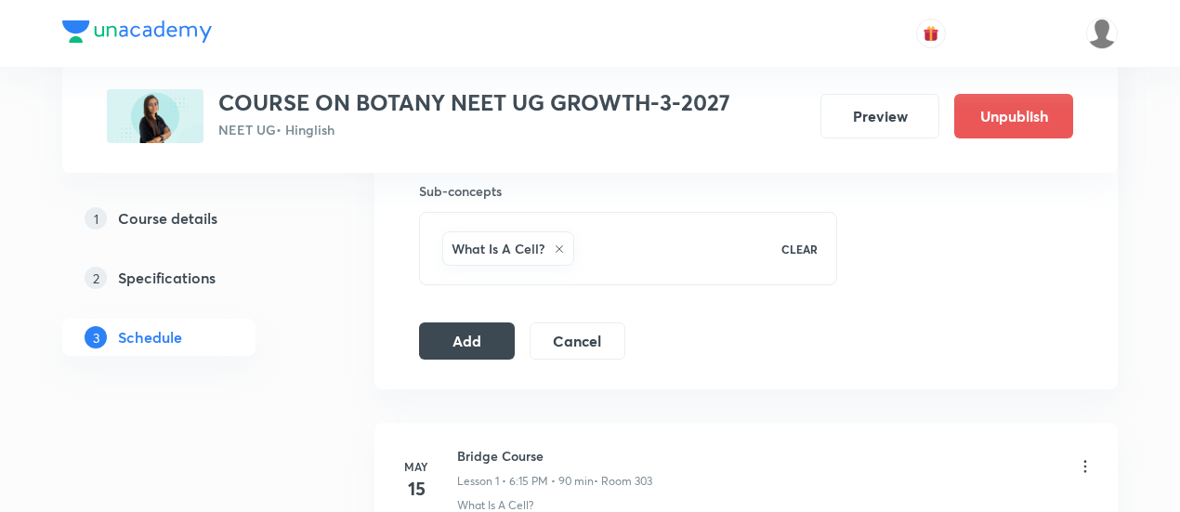
scroll to position [944, 0]
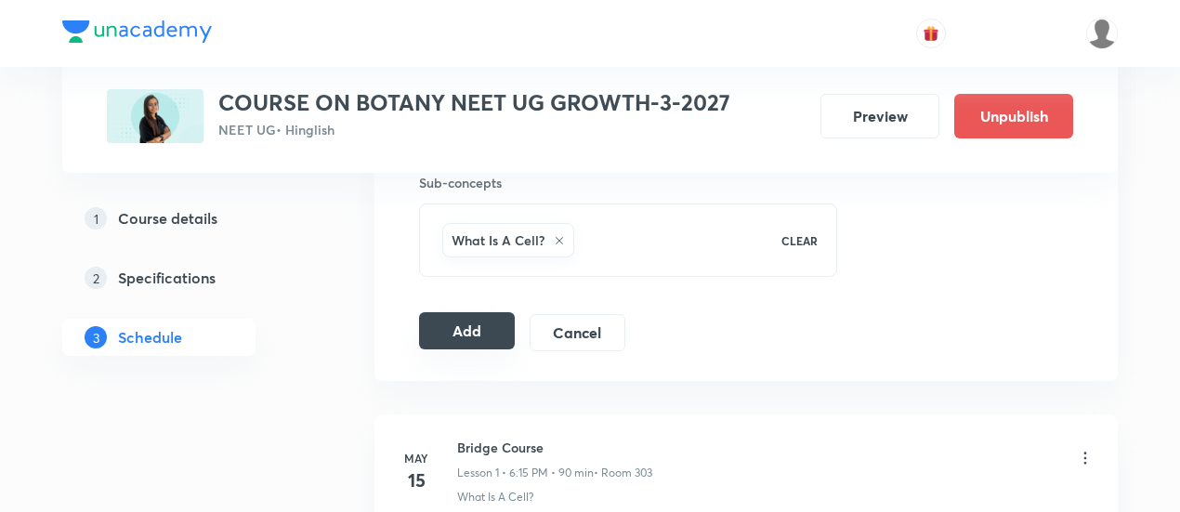
click at [472, 323] on button "Add" at bounding box center [467, 330] width 96 height 37
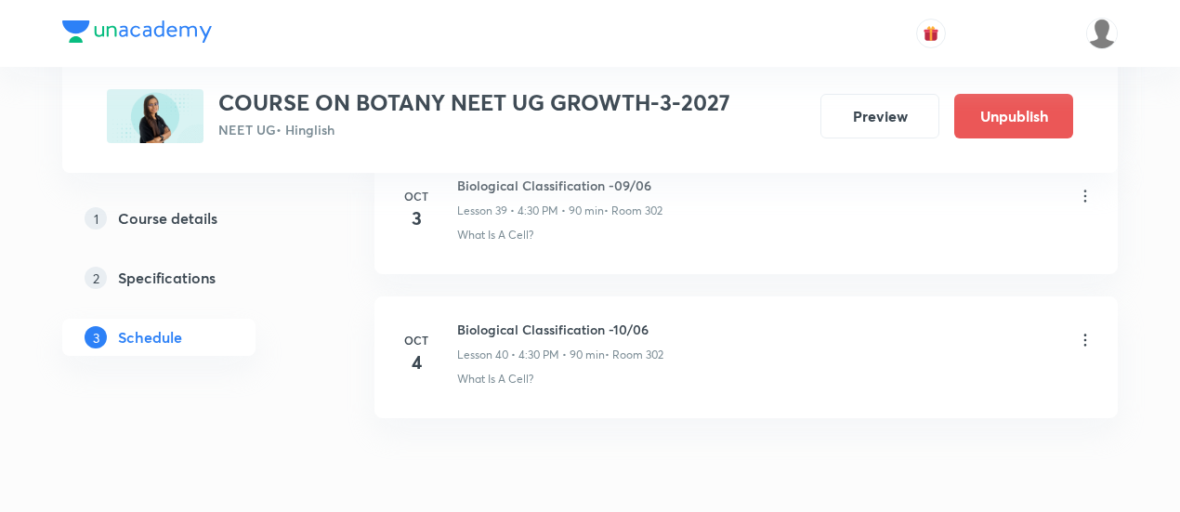
scroll to position [5860, 0]
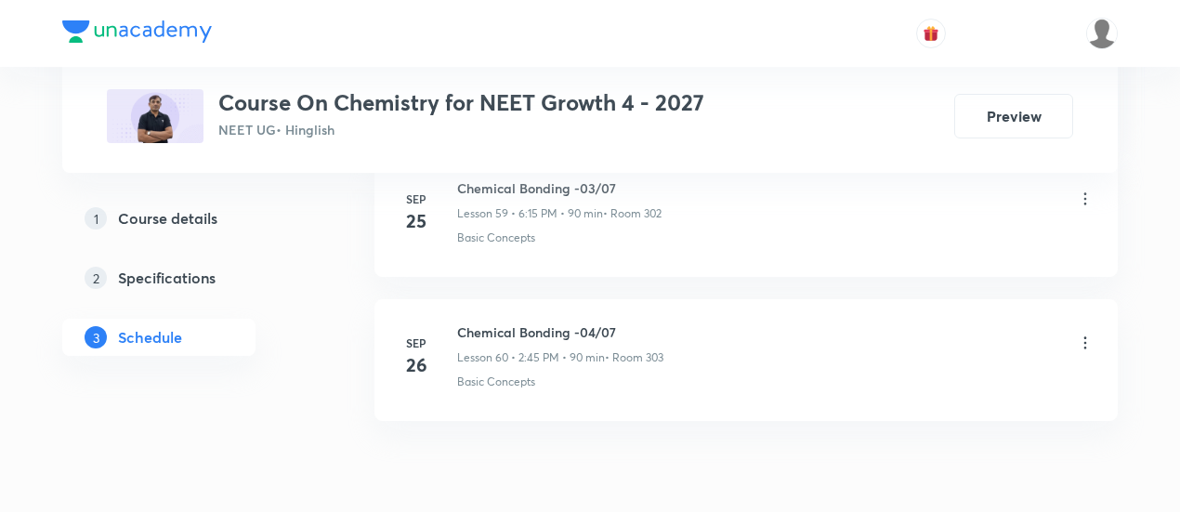
scroll to position [9578, 0]
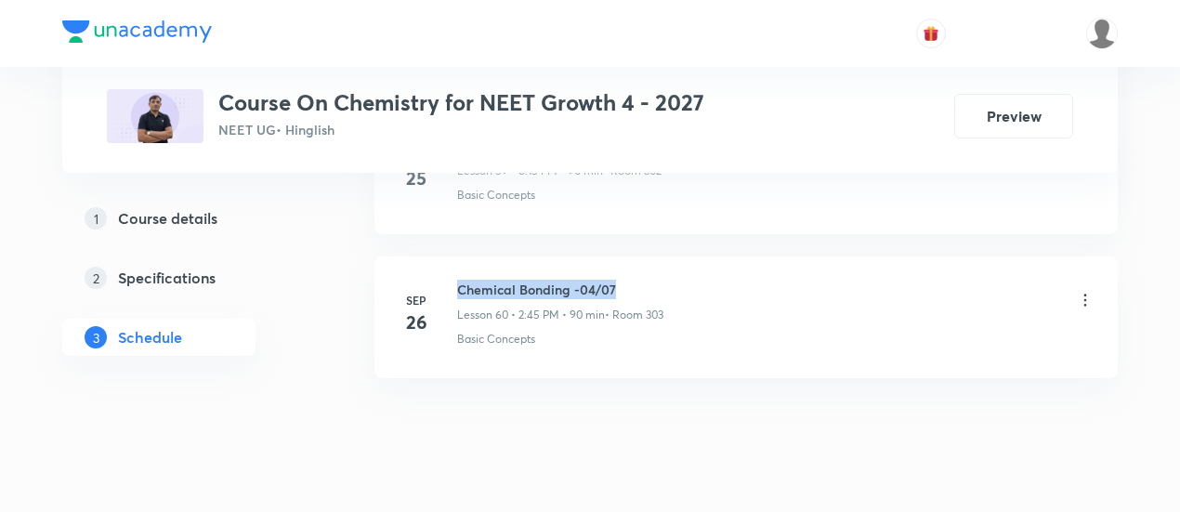
drag, startPoint x: 452, startPoint y: 243, endPoint x: 619, endPoint y: 252, distance: 167.5
click at [619, 280] on div "Sep 26 Chemical Bonding -04/07 Lesson 60 • 2:45 PM • 90 min • Room 303 Basic Co…" at bounding box center [746, 314] width 697 height 68
copy h6 "Chemical Bonding -04/07"
click at [621, 280] on h6 "Chemical Bonding -04/07" at bounding box center [560, 290] width 206 height 20
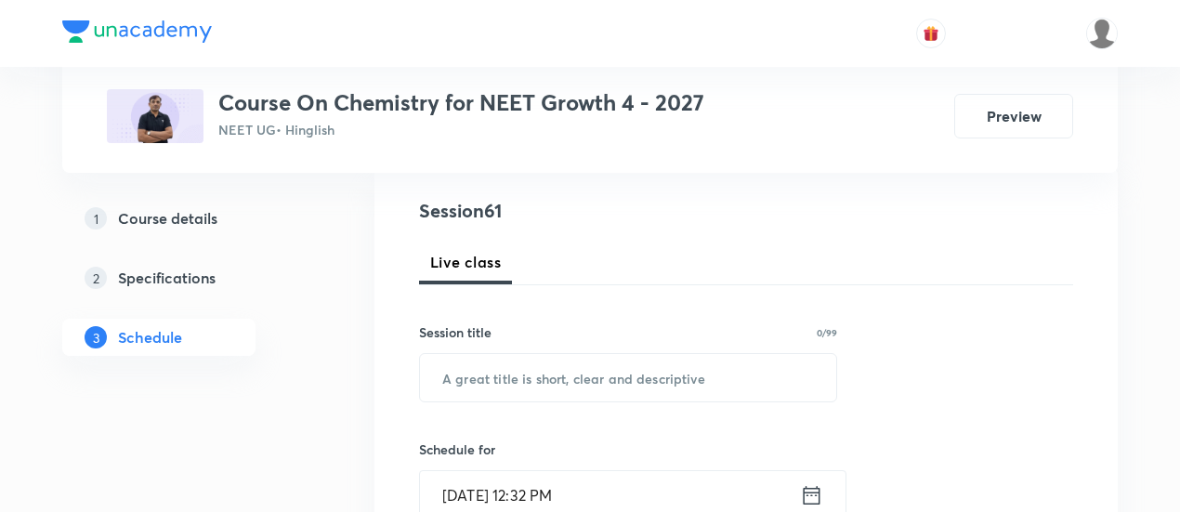
scroll to position [223, 0]
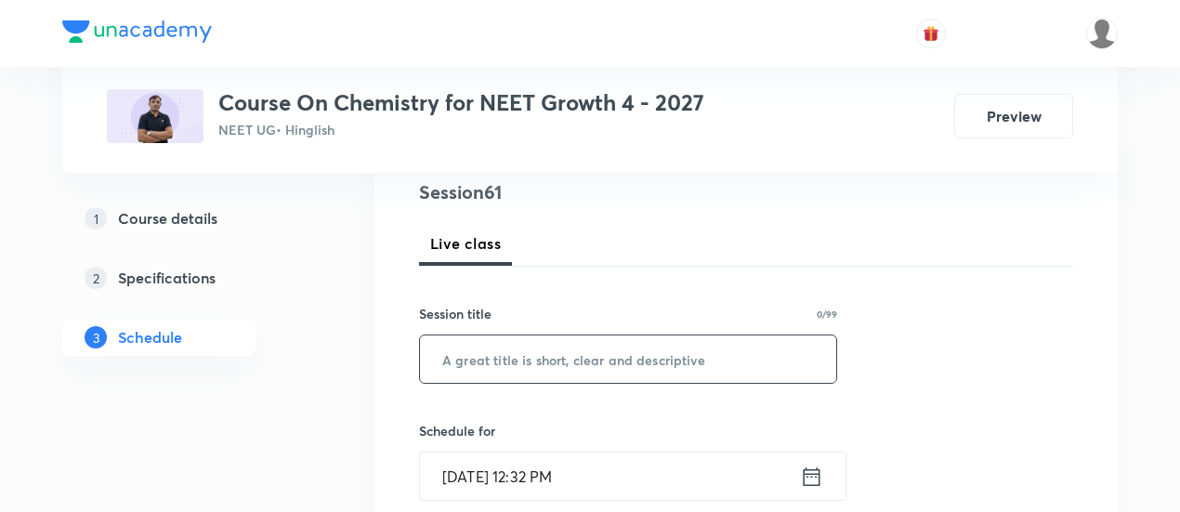
click at [559, 361] on input "text" at bounding box center [628, 358] width 416 height 47
paste input "Chemical Bonding -04/07"
click at [598, 361] on input "Chemical Bonding -04/07" at bounding box center [628, 358] width 416 height 47
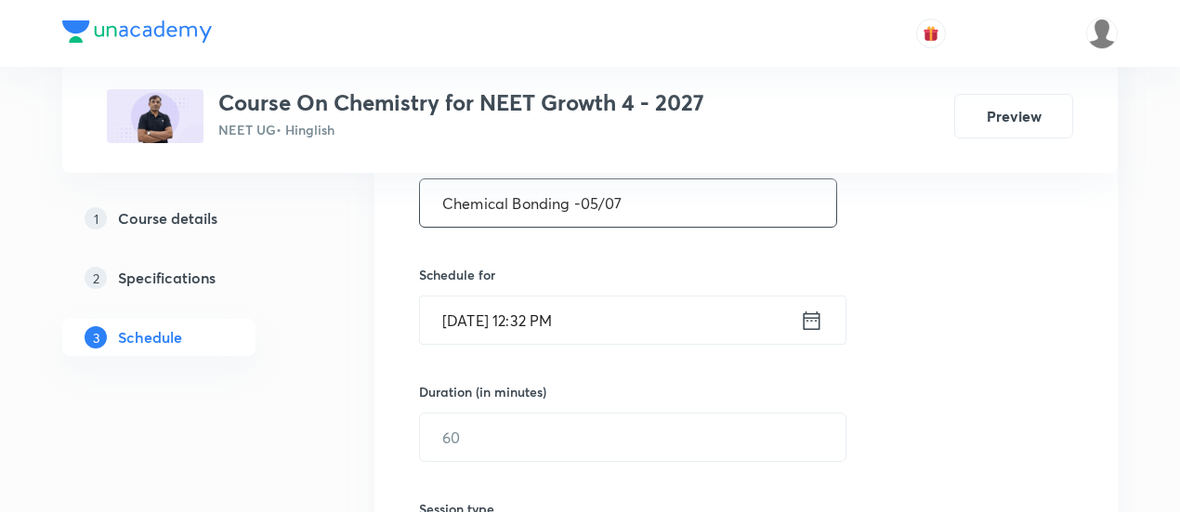
scroll to position [381, 0]
type input "Chemical Bonding -05/07"
click at [814, 319] on icon at bounding box center [811, 319] width 23 height 26
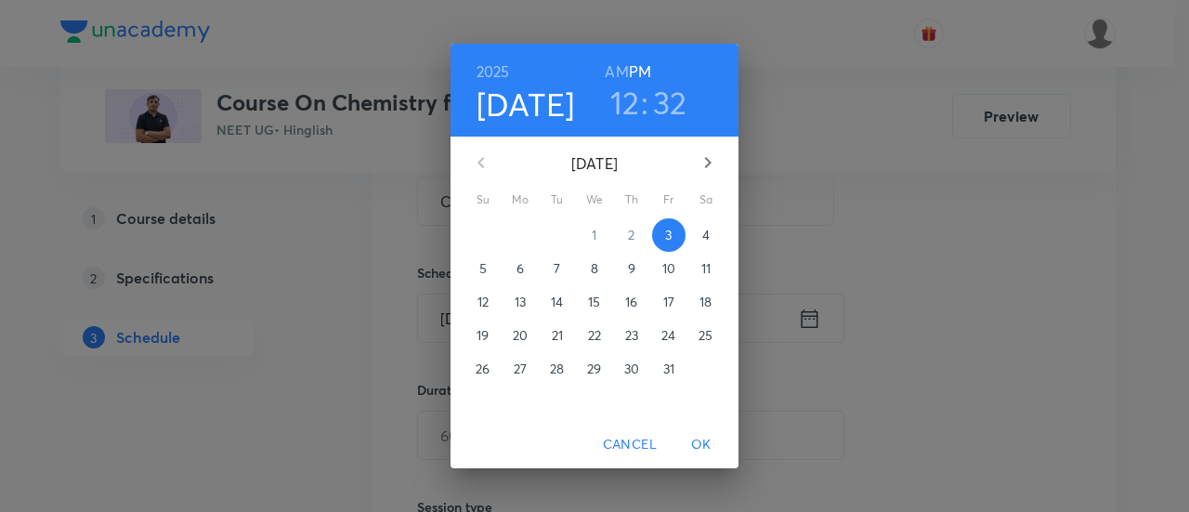
click at [707, 235] on p "4" at bounding box center [705, 235] width 7 height 19
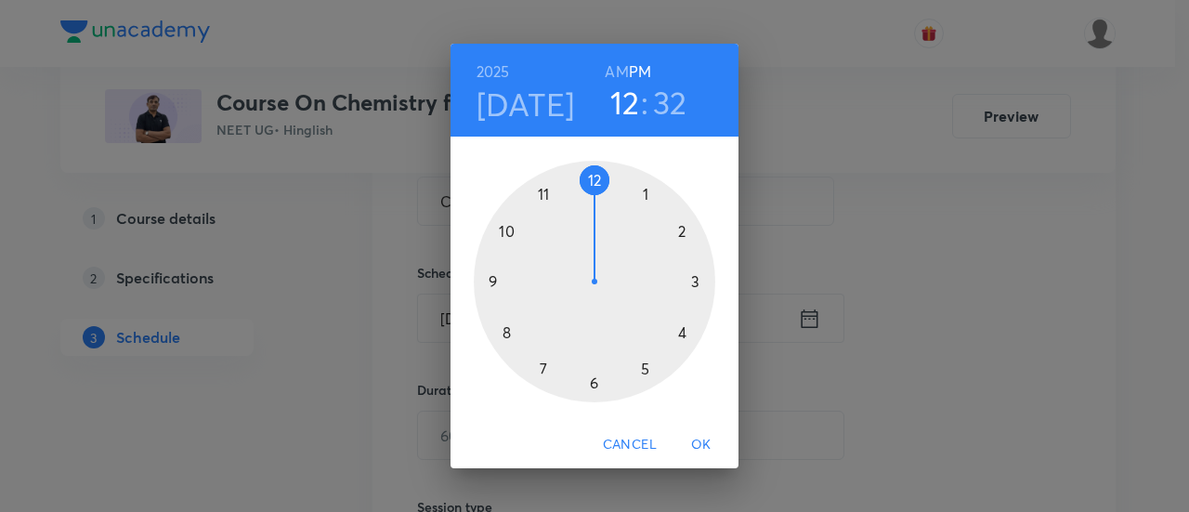
click at [680, 236] on div at bounding box center [595, 282] width 242 height 242
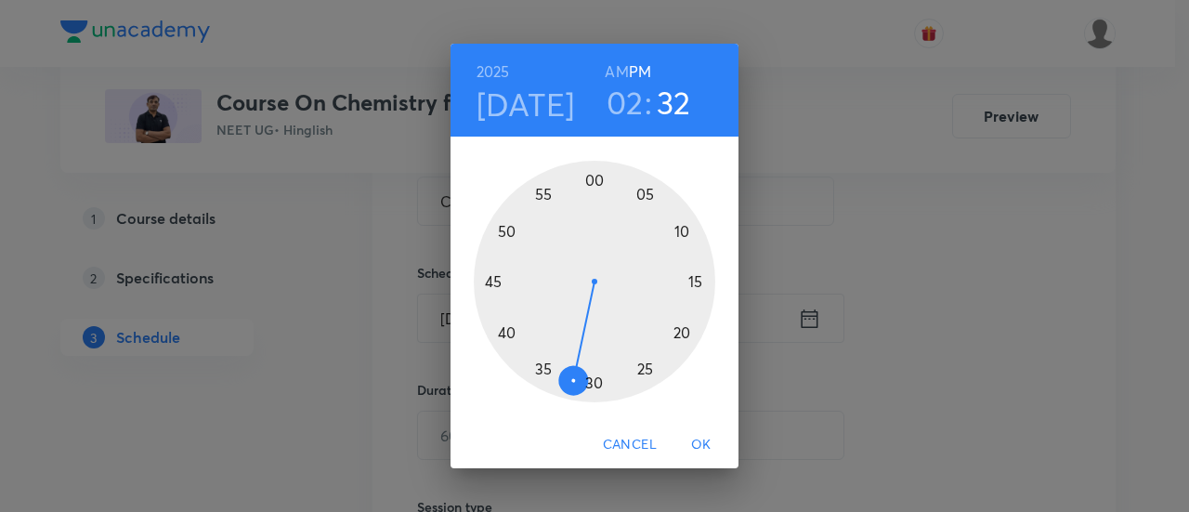
click at [498, 283] on div at bounding box center [595, 282] width 242 height 242
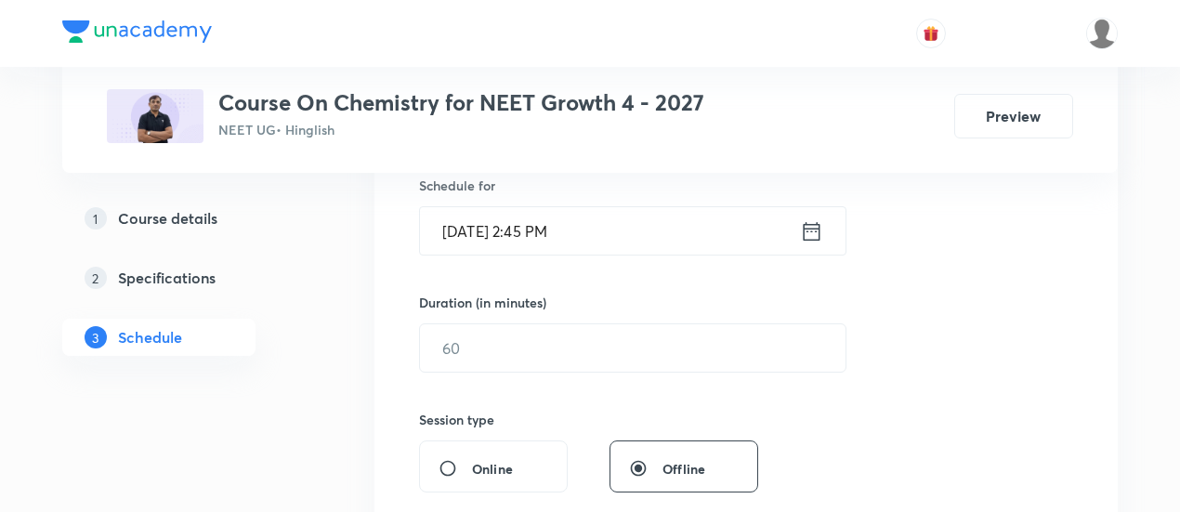
scroll to position [498, 0]
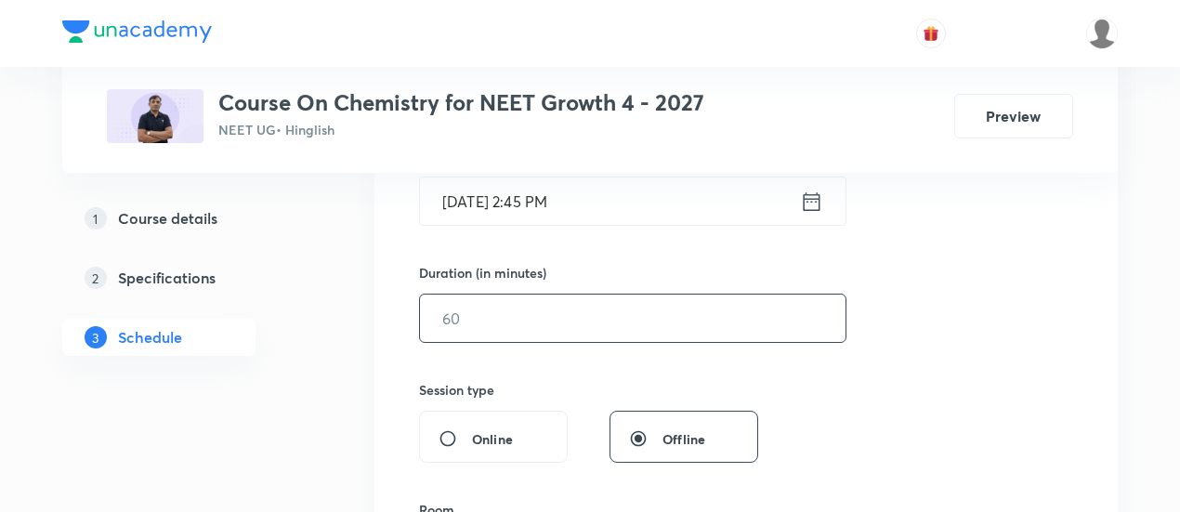
click at [629, 313] on input "text" at bounding box center [633, 318] width 426 height 47
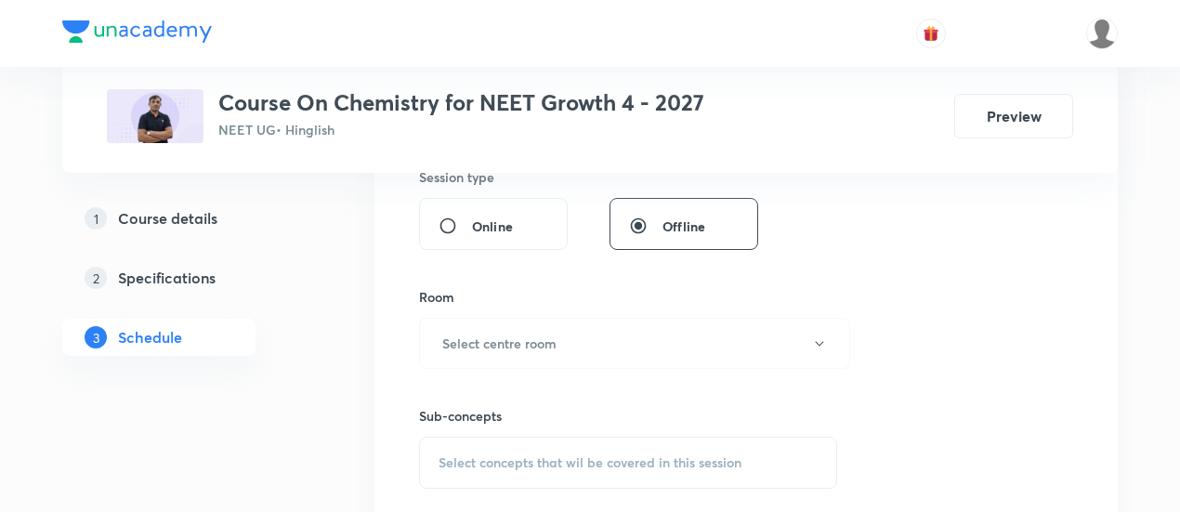
scroll to position [811, 0]
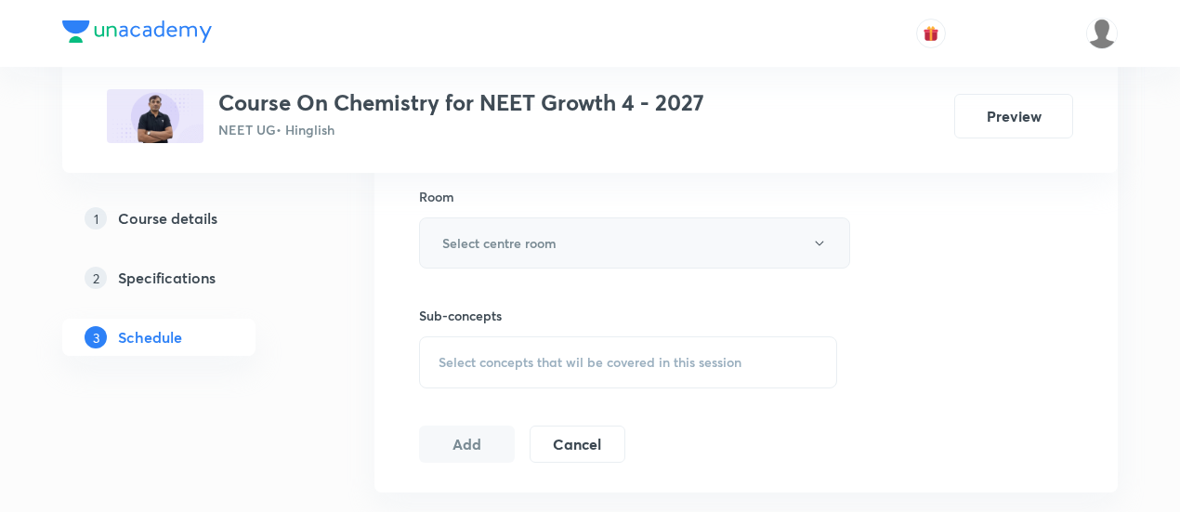
type input "90"
click at [569, 244] on button "Select centre room" at bounding box center [634, 242] width 431 height 51
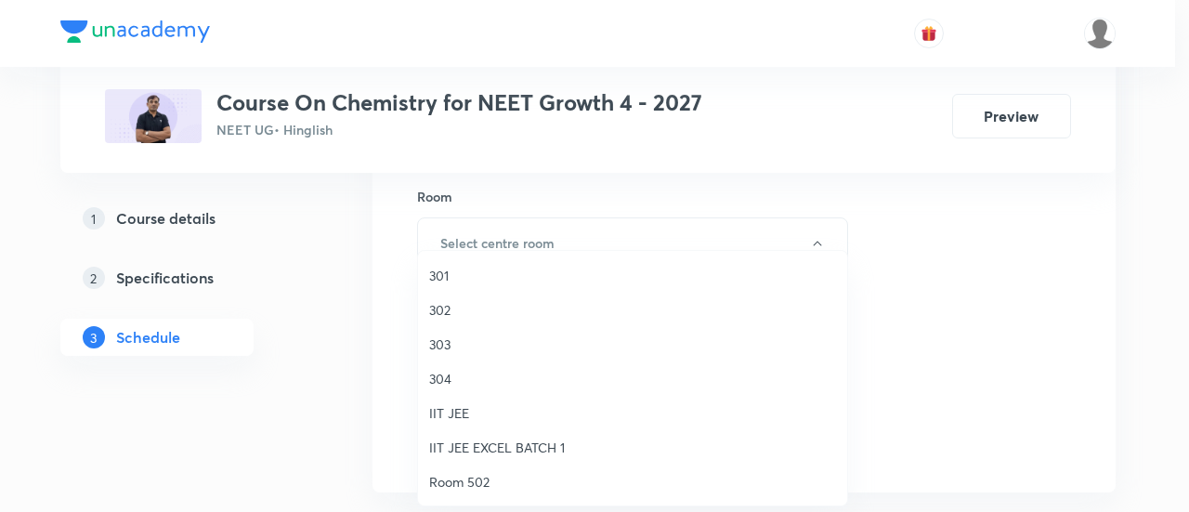
click at [446, 273] on span "301" at bounding box center [632, 276] width 407 height 20
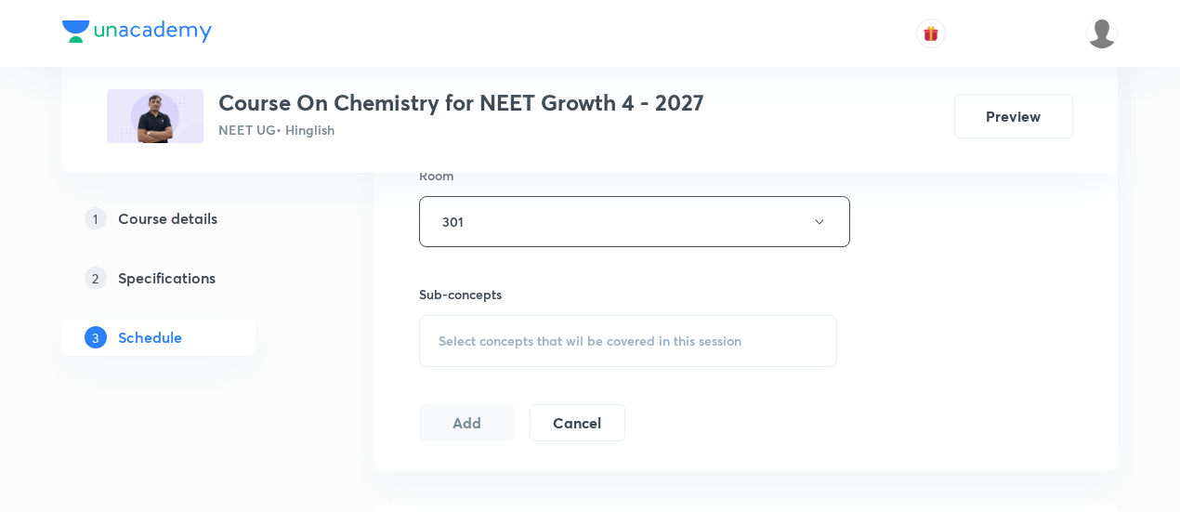
scroll to position [888, 0]
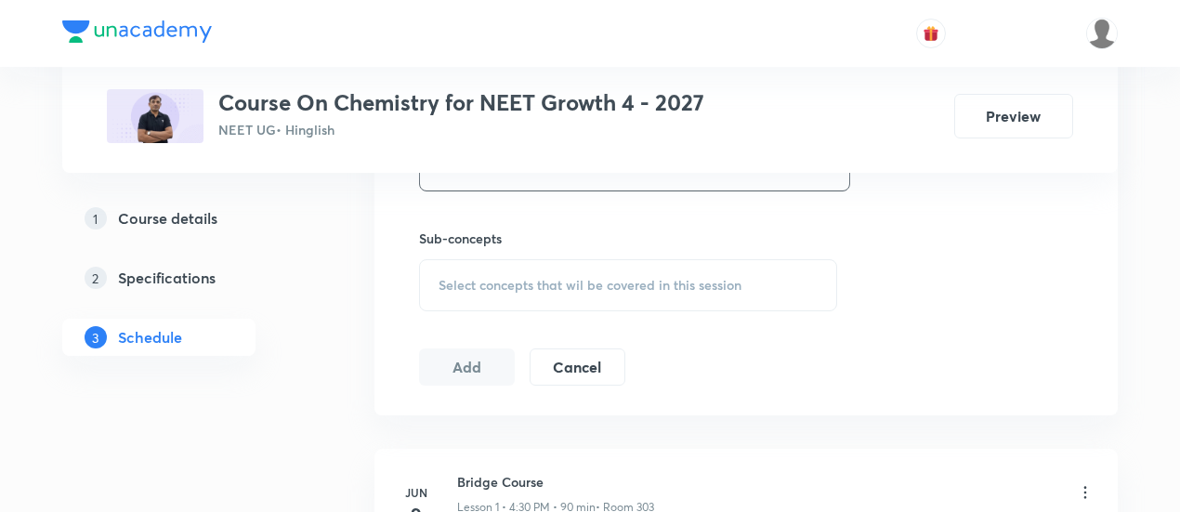
click at [641, 285] on span "Select concepts that wil be covered in this session" at bounding box center [590, 285] width 303 height 15
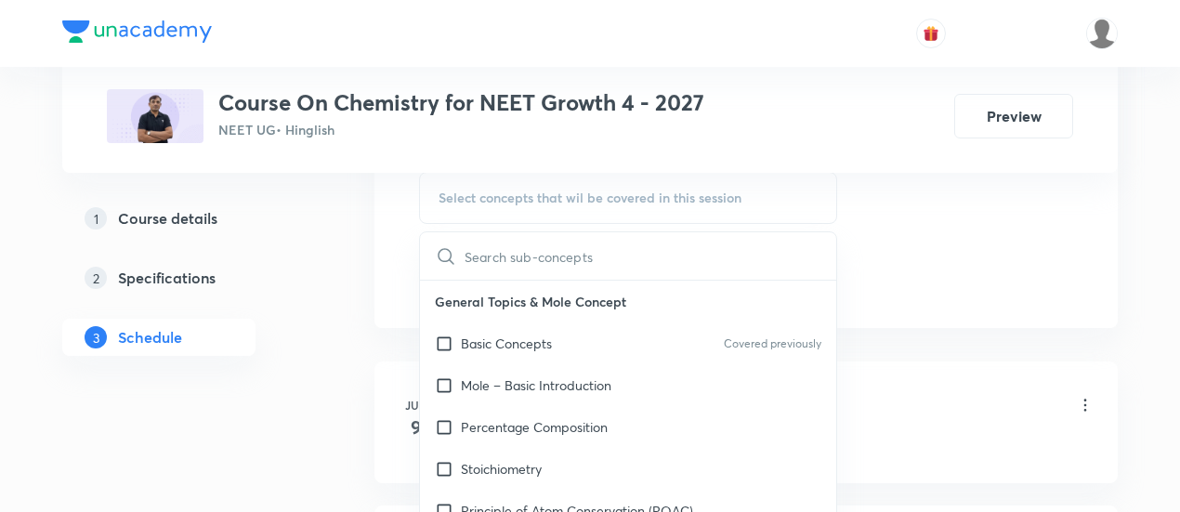
scroll to position [1004, 0]
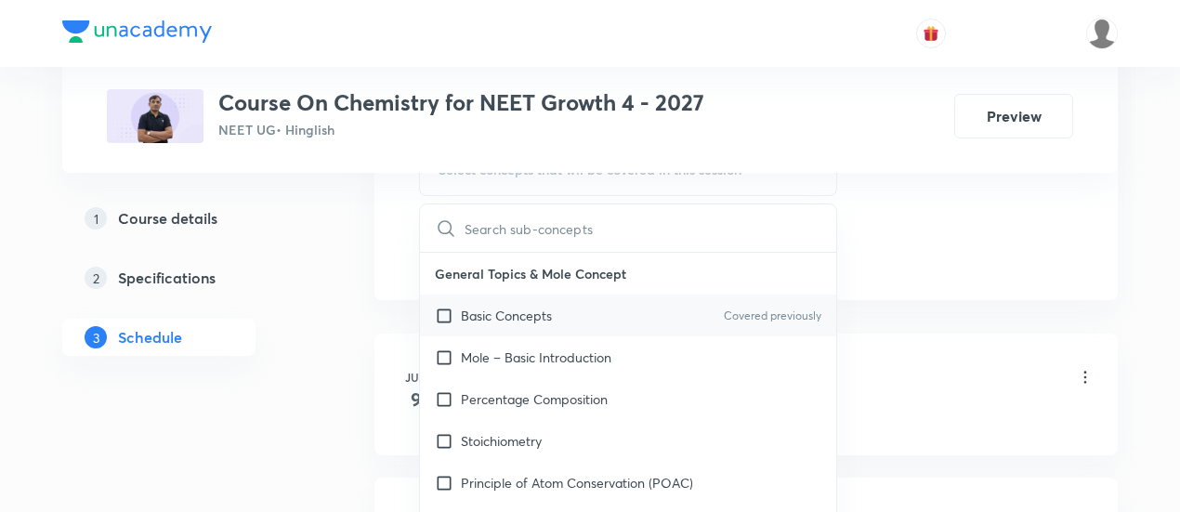
click at [530, 309] on p "Basic Concepts" at bounding box center [506, 316] width 91 height 20
checkbox input "true"
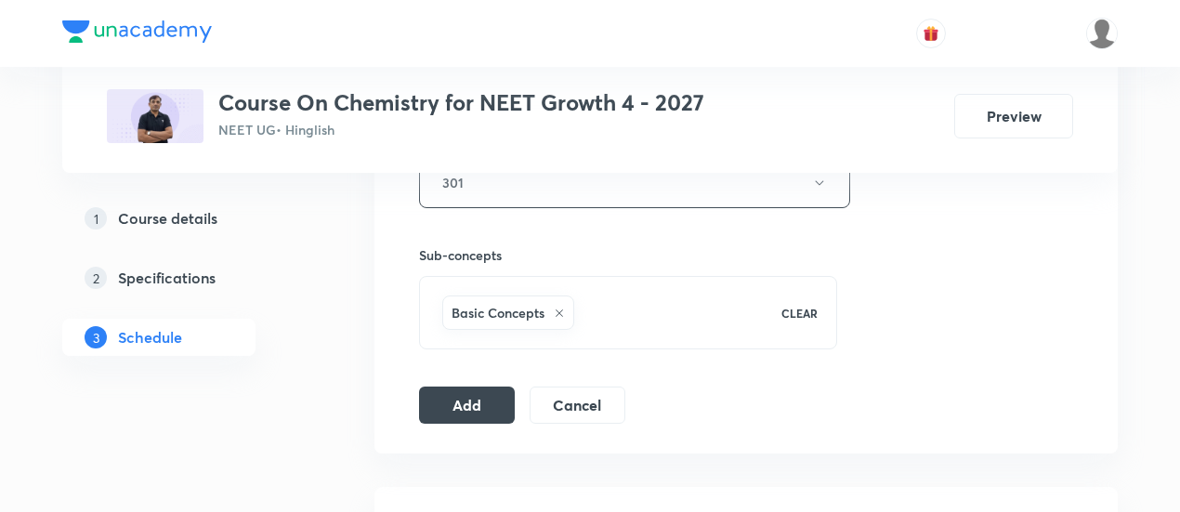
scroll to position [876, 0]
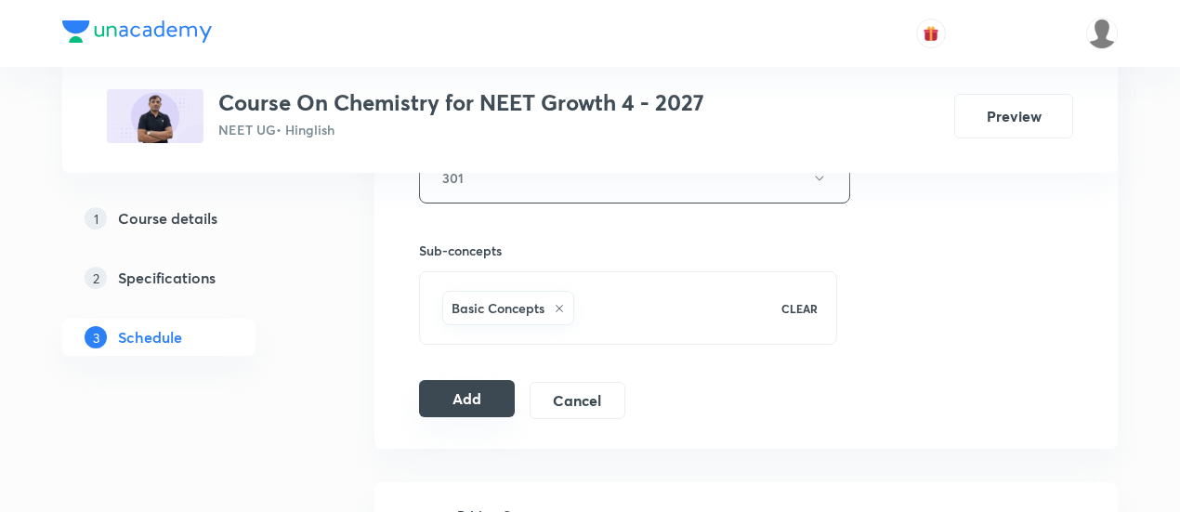
click at [469, 400] on button "Add" at bounding box center [467, 398] width 96 height 37
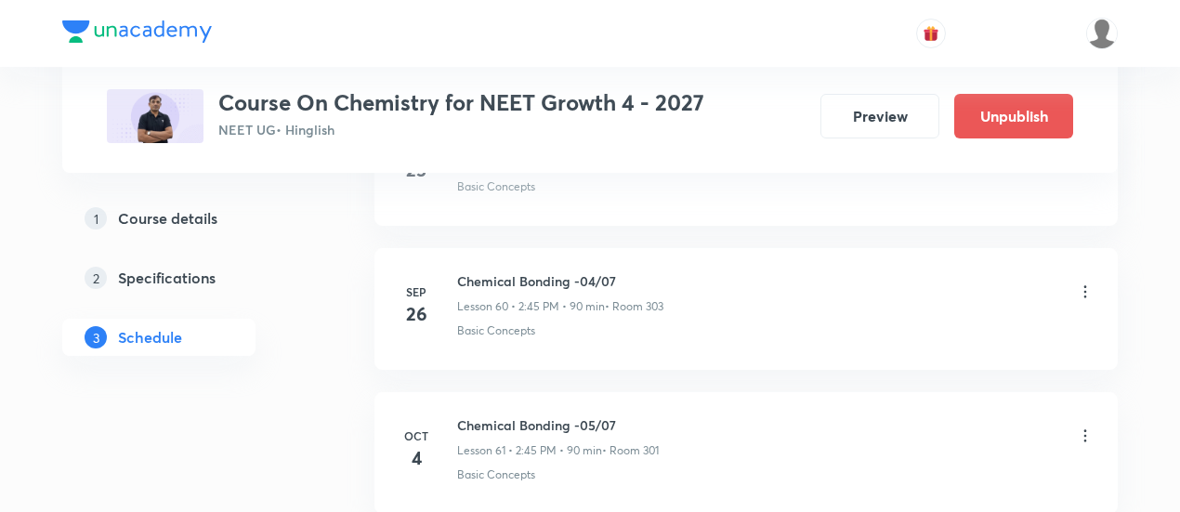
scroll to position [8746, 0]
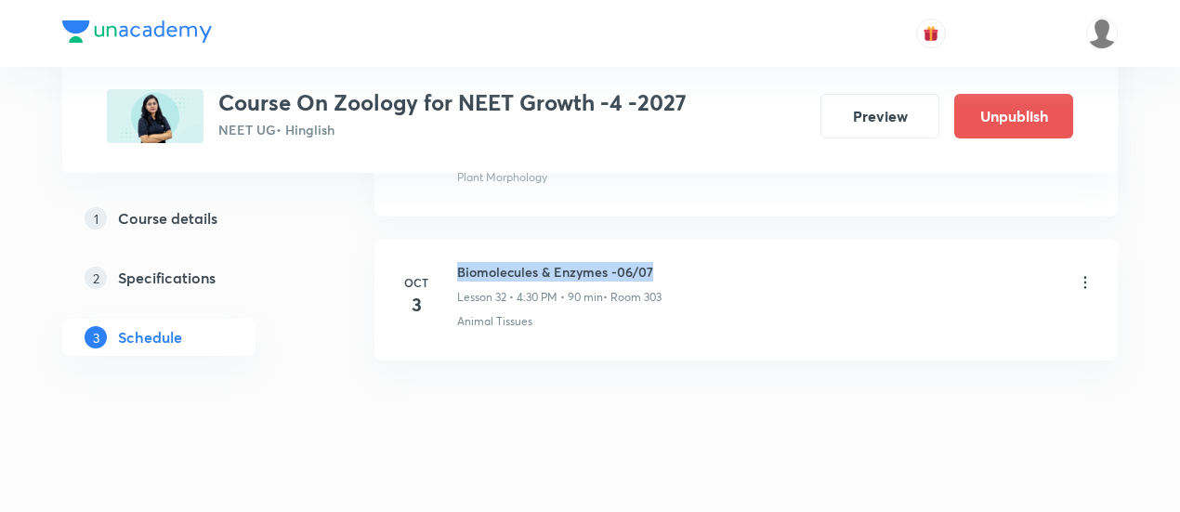
drag, startPoint x: 457, startPoint y: 245, endPoint x: 674, endPoint y: 237, distance: 216.7
click at [674, 239] on li "[DATE] Biomolecules & Enzymes -06/07 Lesson 32 • 4:30 PM • 90 min • Room 303 An…" at bounding box center [745, 300] width 743 height 122
copy h6 "Biomolecules & Enzymes -06/07"
click at [675, 239] on li "[DATE] Biomolecules & Enzymes -06/07 Lesson 32 • 4:30 PM • 90 min • Room 303 An…" at bounding box center [745, 300] width 743 height 122
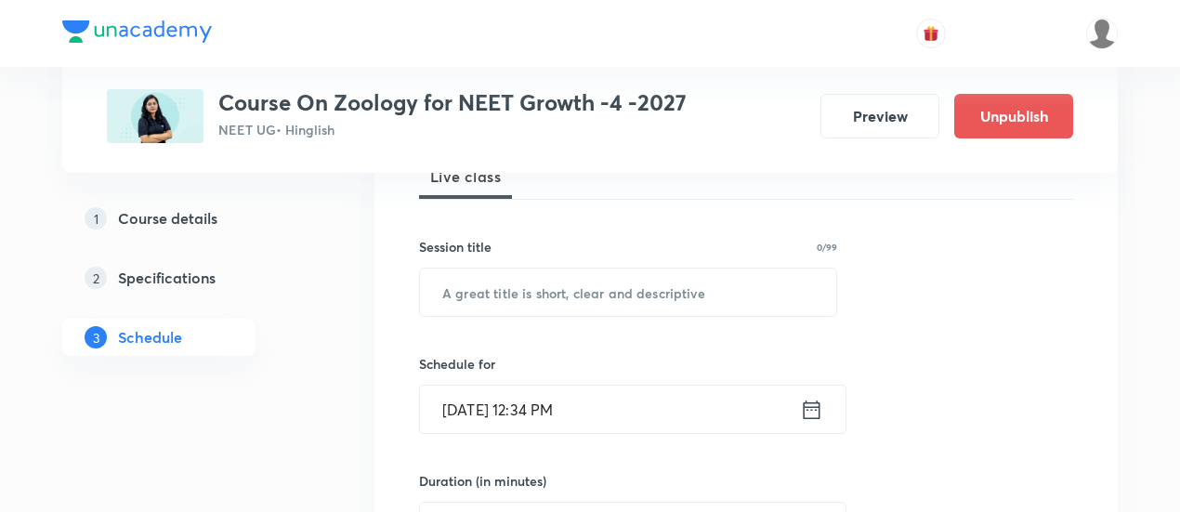
scroll to position [368, 0]
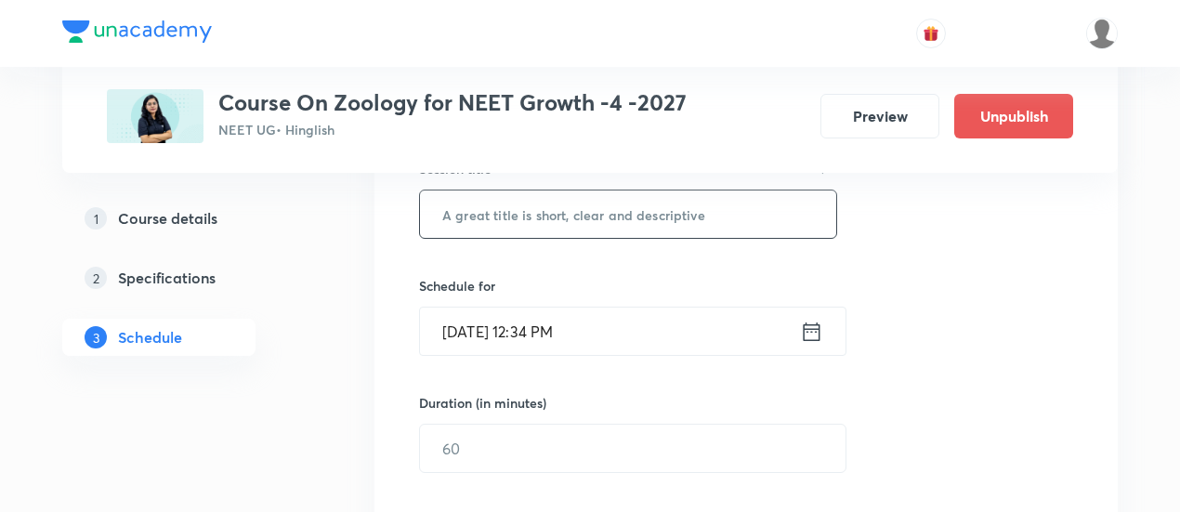
click at [641, 218] on input "text" at bounding box center [628, 213] width 416 height 47
paste input "Biomolecules & Enzymes -06/07"
click at [639, 210] on input "Biomolecules & Enzymes -06/07" at bounding box center [628, 213] width 416 height 47
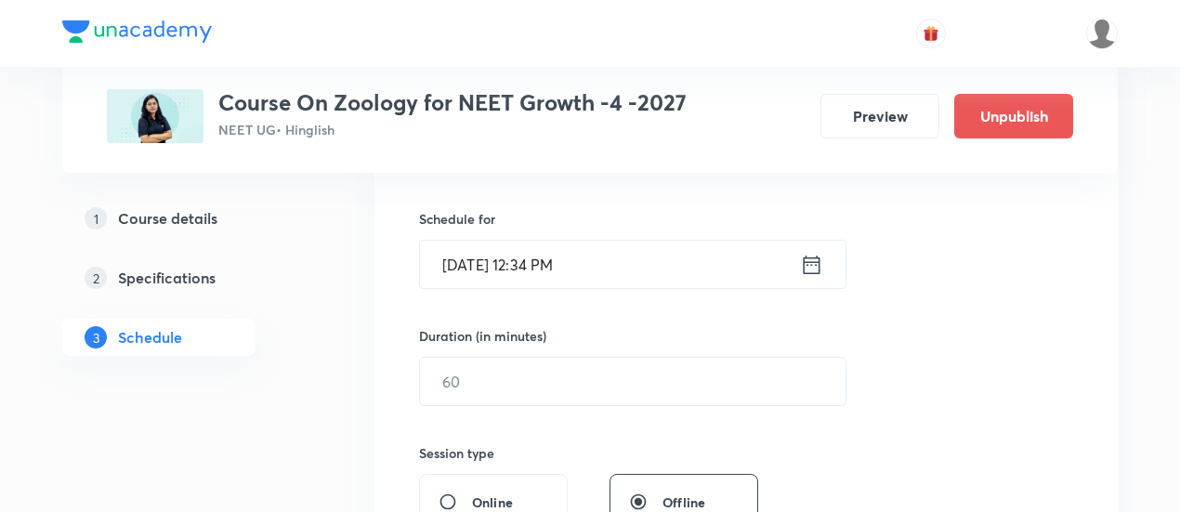
scroll to position [437, 0]
type input "Biomolecules & Enzymes -07/07"
click at [807, 261] on icon at bounding box center [812, 262] width 17 height 19
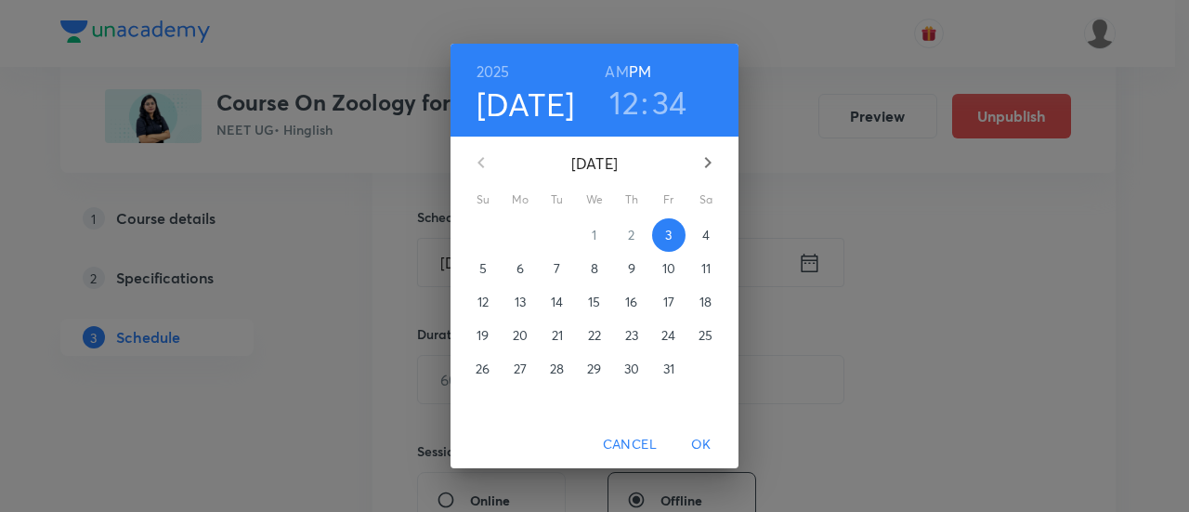
click at [706, 231] on p "4" at bounding box center [705, 235] width 7 height 19
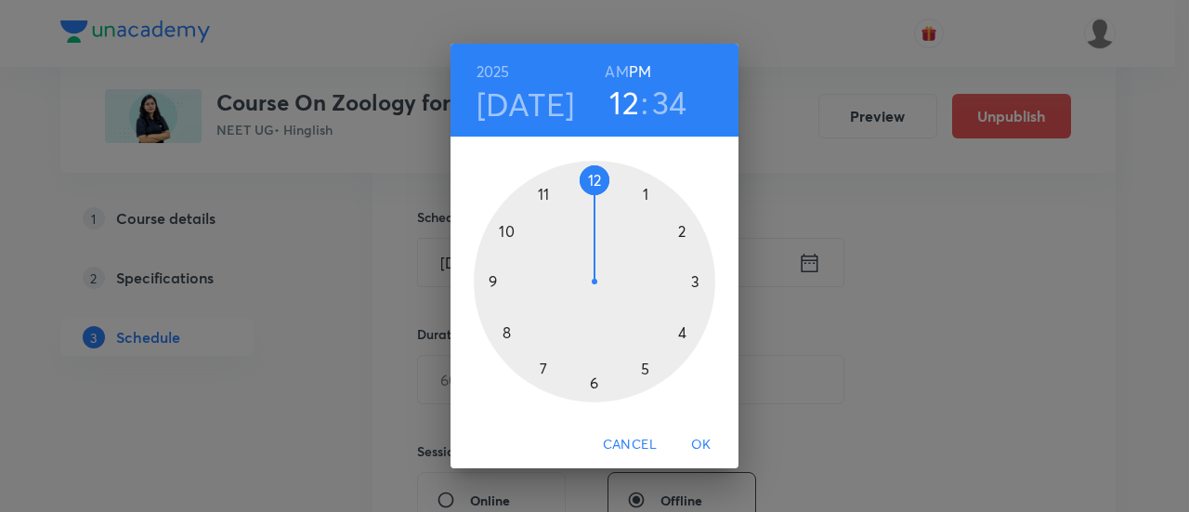
click at [682, 330] on div at bounding box center [595, 282] width 242 height 242
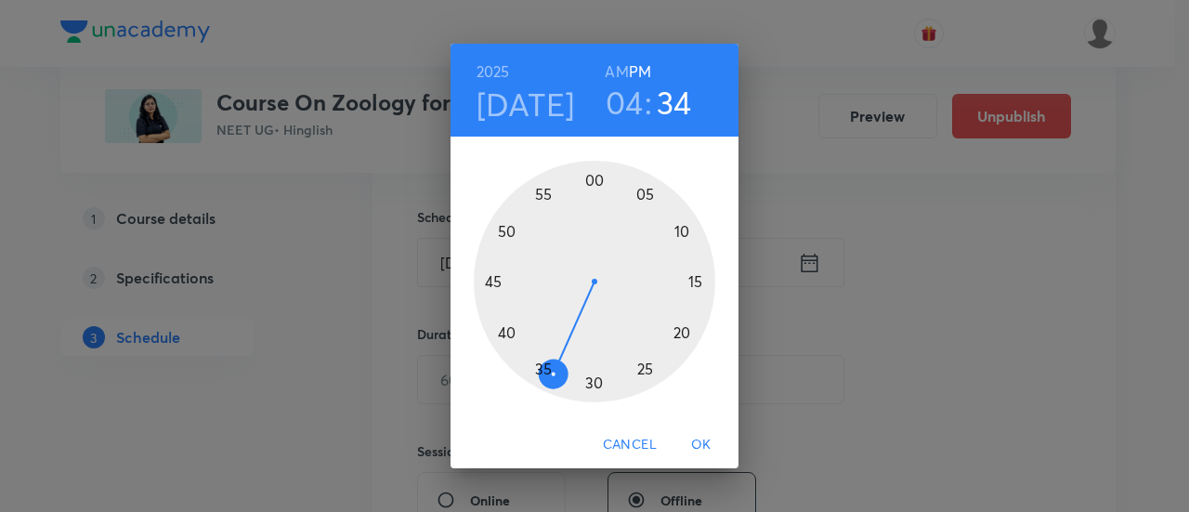
click at [595, 387] on div at bounding box center [595, 282] width 242 height 242
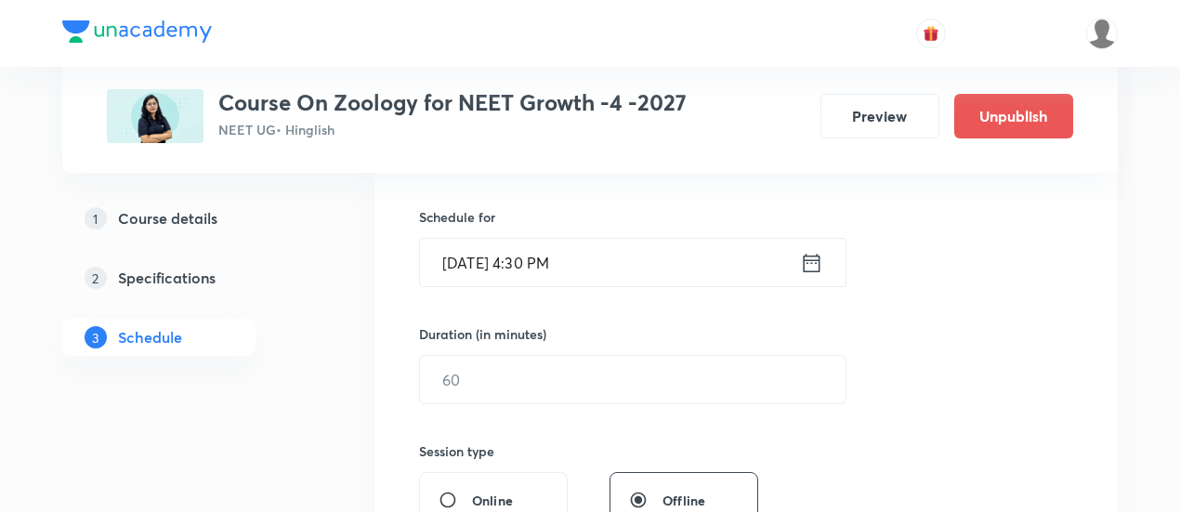
scroll to position [470, 0]
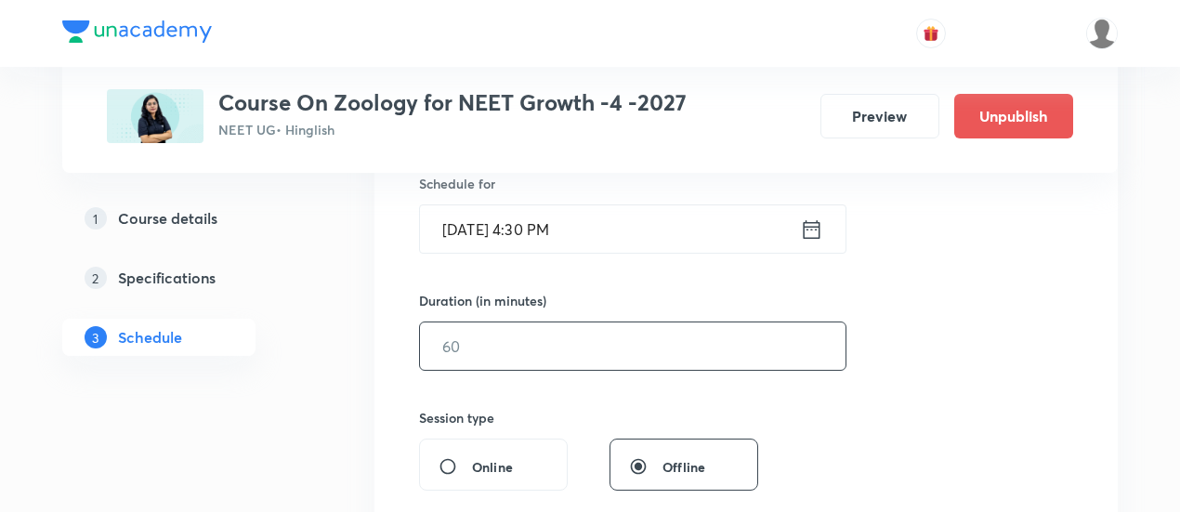
click at [728, 341] on input "text" at bounding box center [633, 345] width 426 height 47
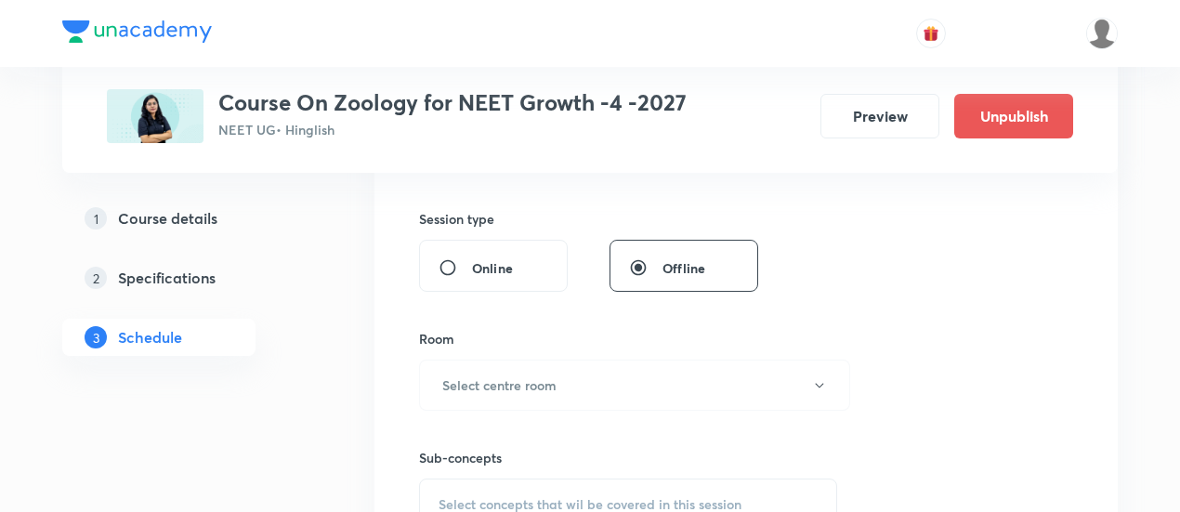
scroll to position [678, 0]
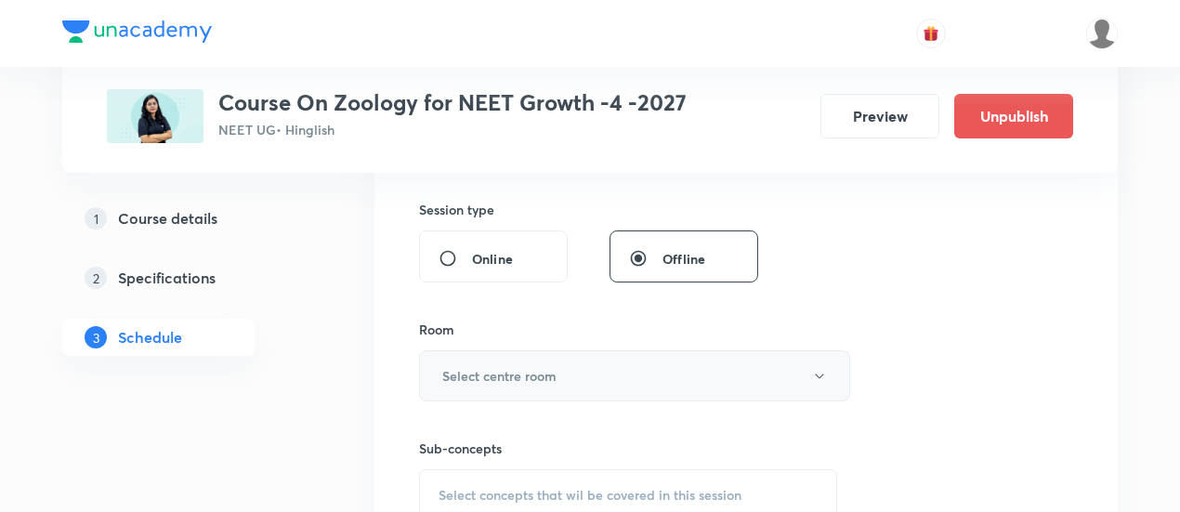
type input "90"
click at [603, 369] on button "Select centre room" at bounding box center [634, 375] width 431 height 51
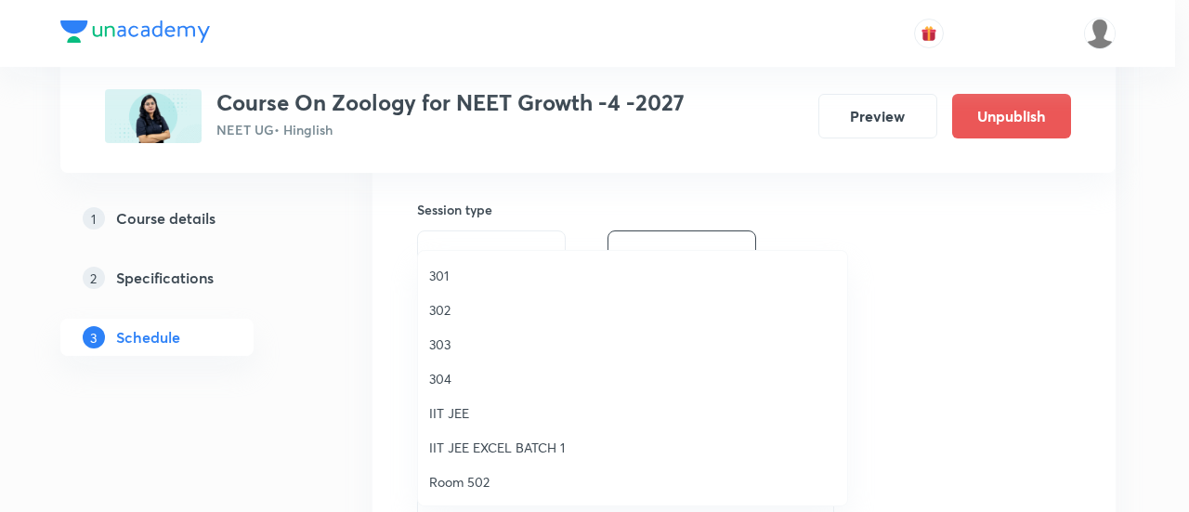
click at [463, 274] on span "301" at bounding box center [632, 276] width 407 height 20
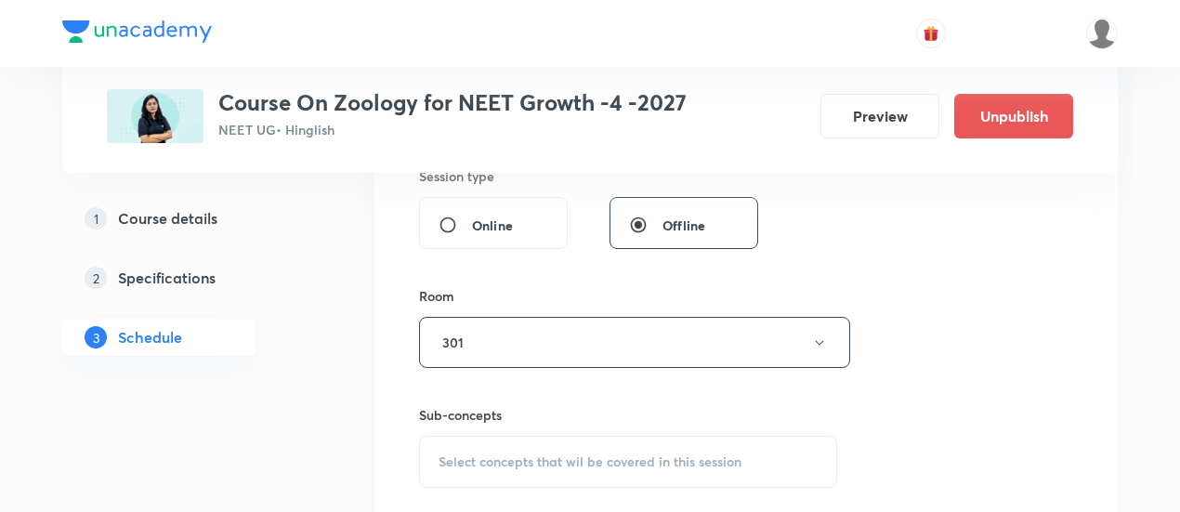
scroll to position [765, 0]
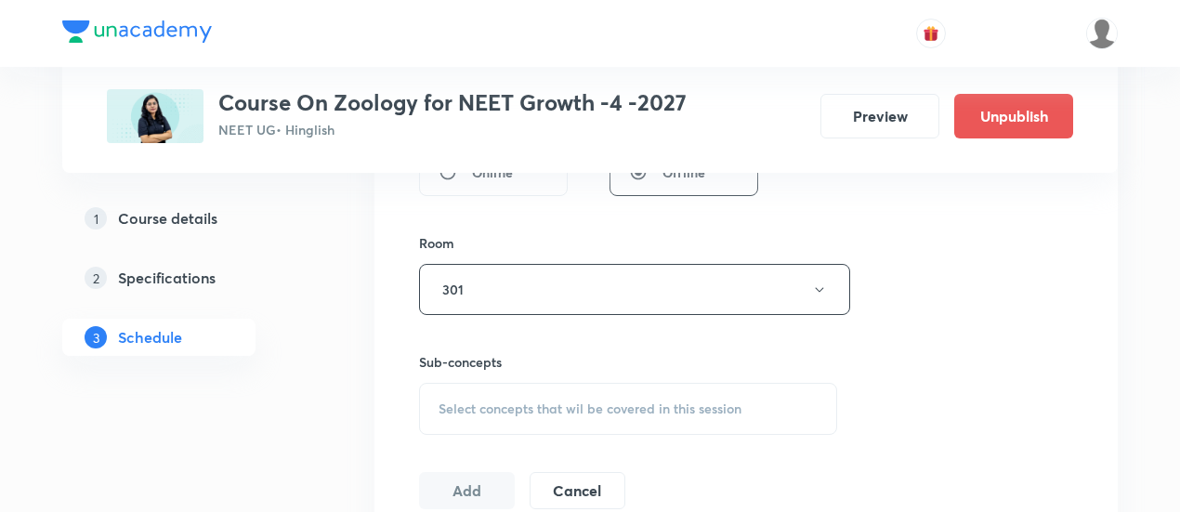
click at [572, 414] on span "Select concepts that wil be covered in this session" at bounding box center [590, 408] width 303 height 15
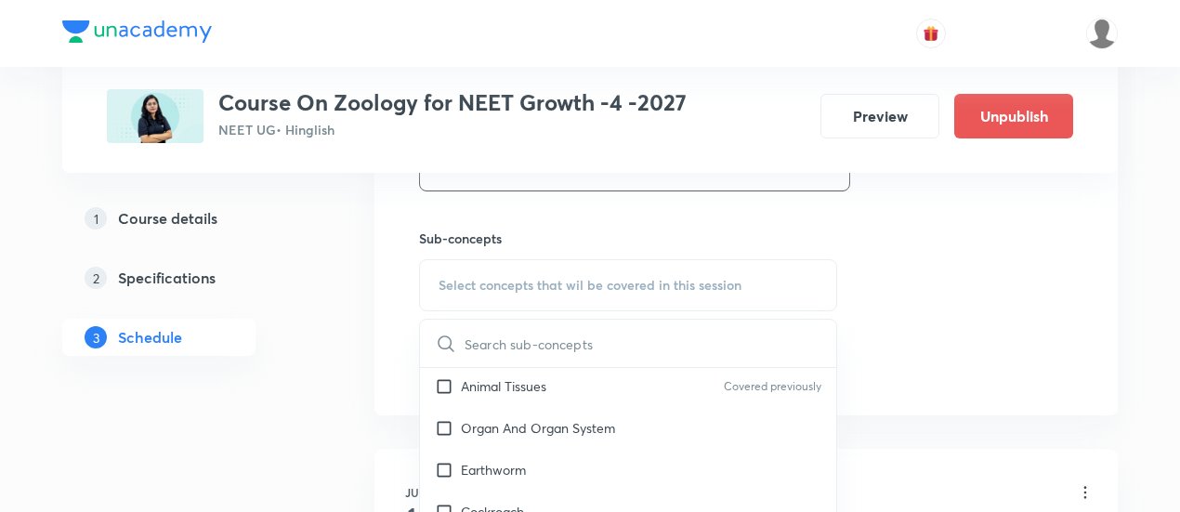
scroll to position [799, 0]
click at [527, 394] on p "Animal Tissues" at bounding box center [503, 384] width 85 height 20
checkbox input "true"
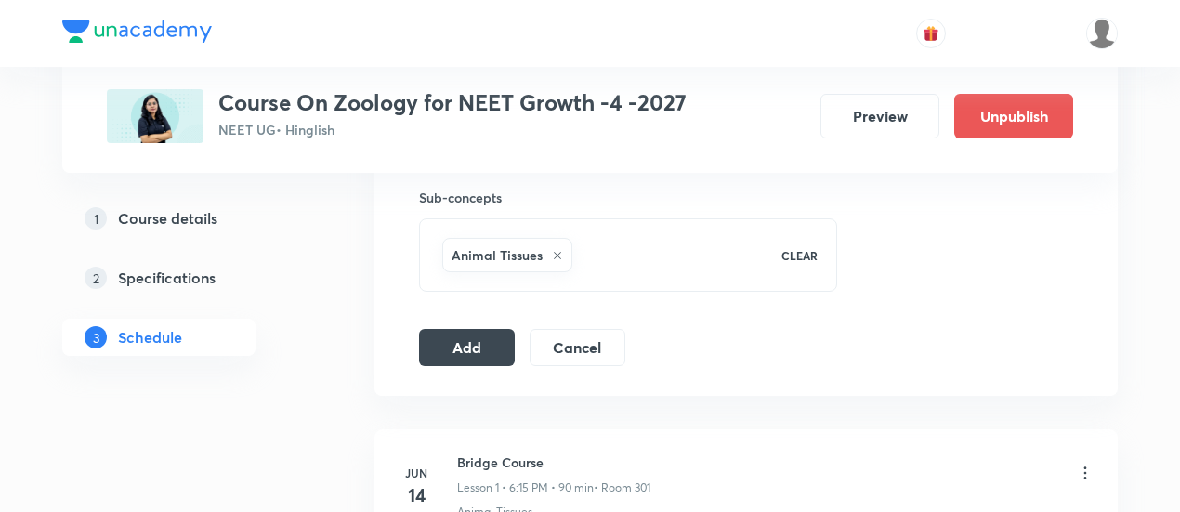
scroll to position [932, 0]
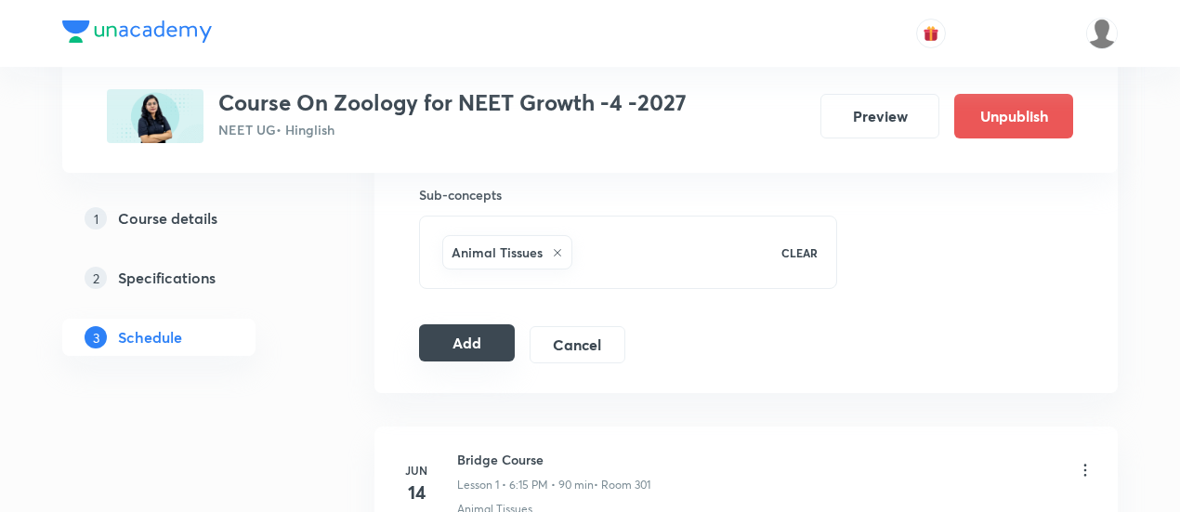
click at [489, 340] on button "Add" at bounding box center [467, 342] width 96 height 37
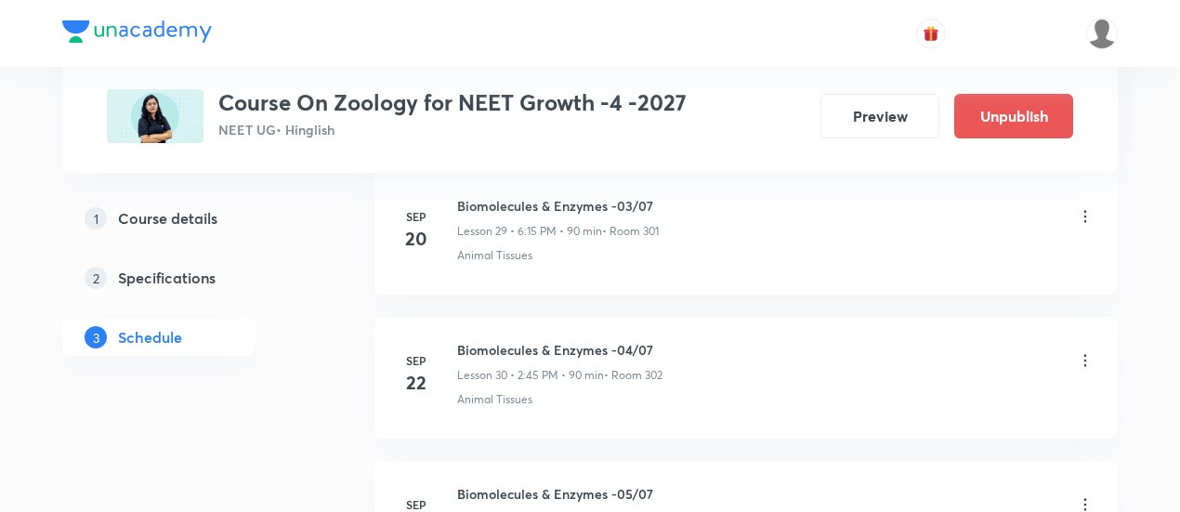
scroll to position [4856, 0]
